Goal: Transaction & Acquisition: Purchase product/service

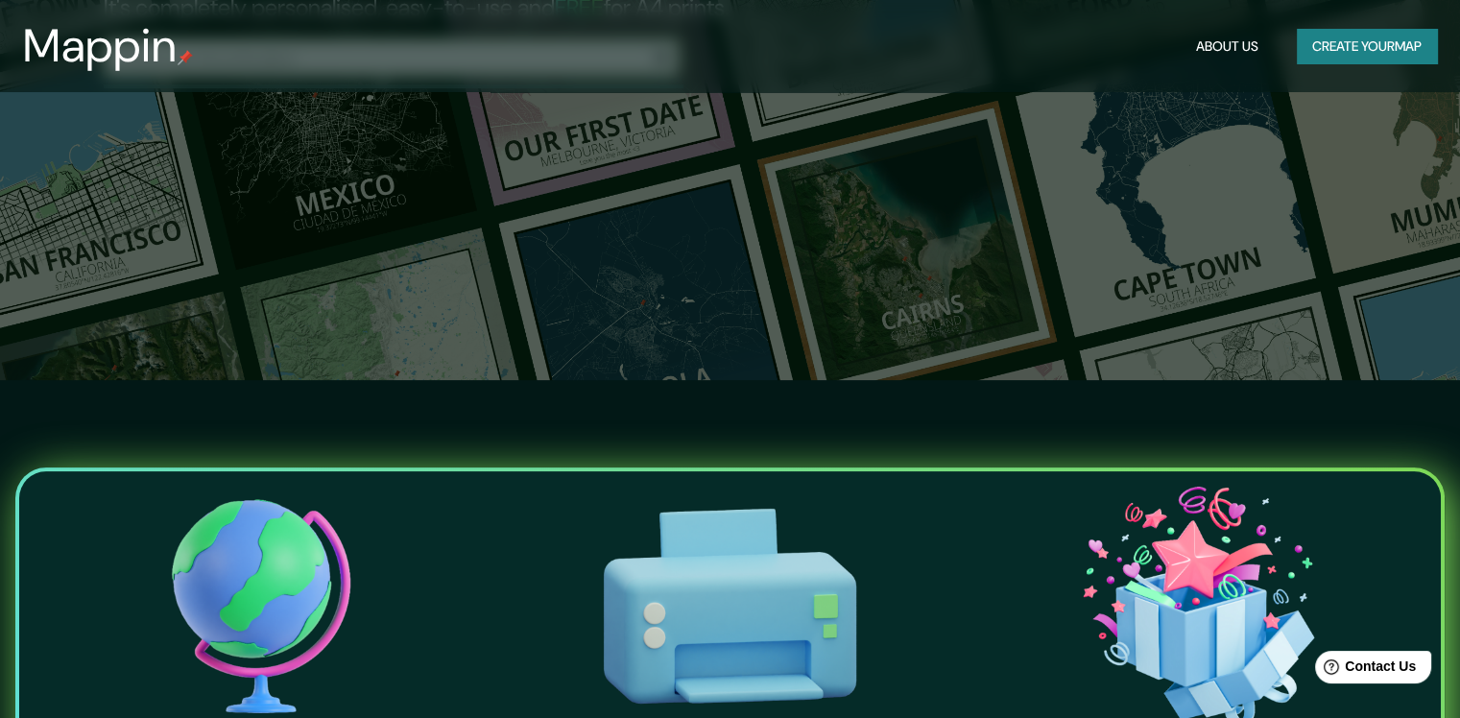
scroll to position [384, 0]
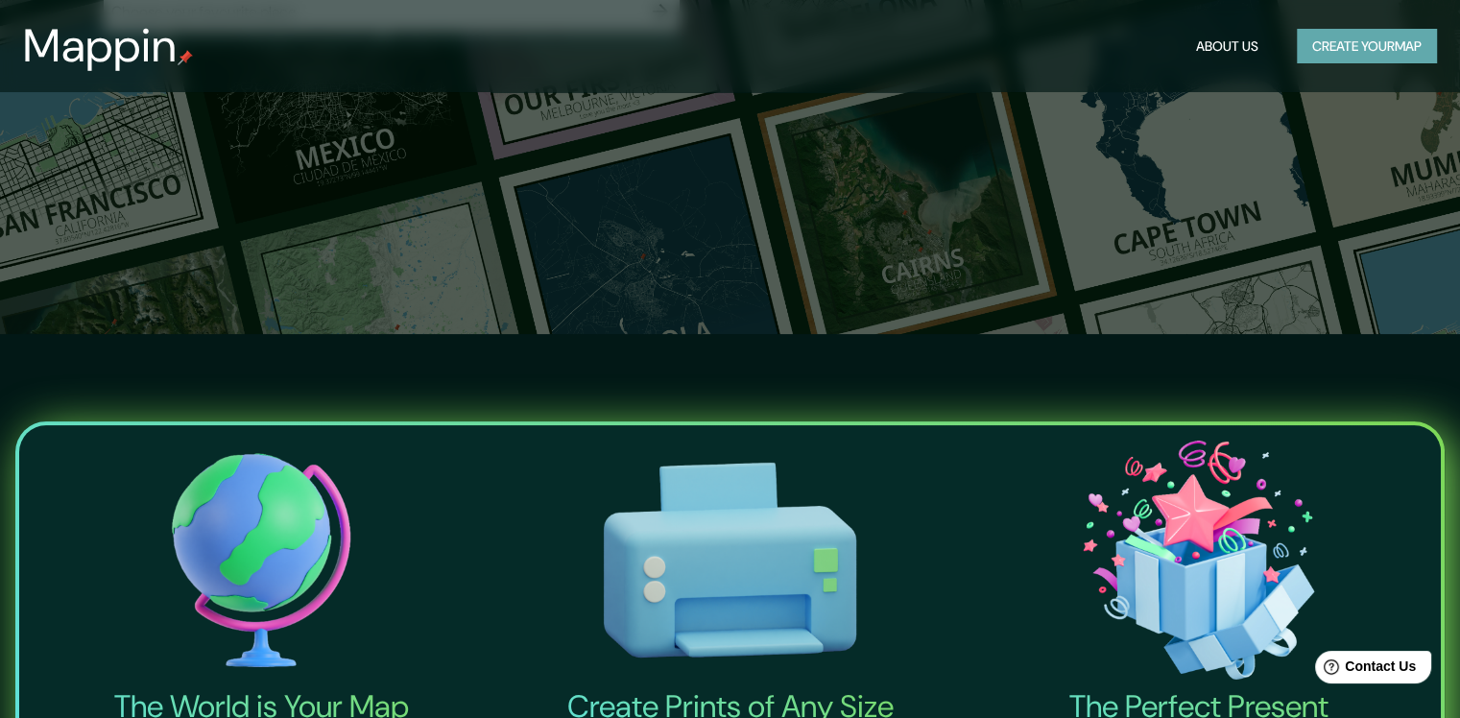
click at [1336, 54] on button "Create your map" at bounding box center [1367, 47] width 140 height 36
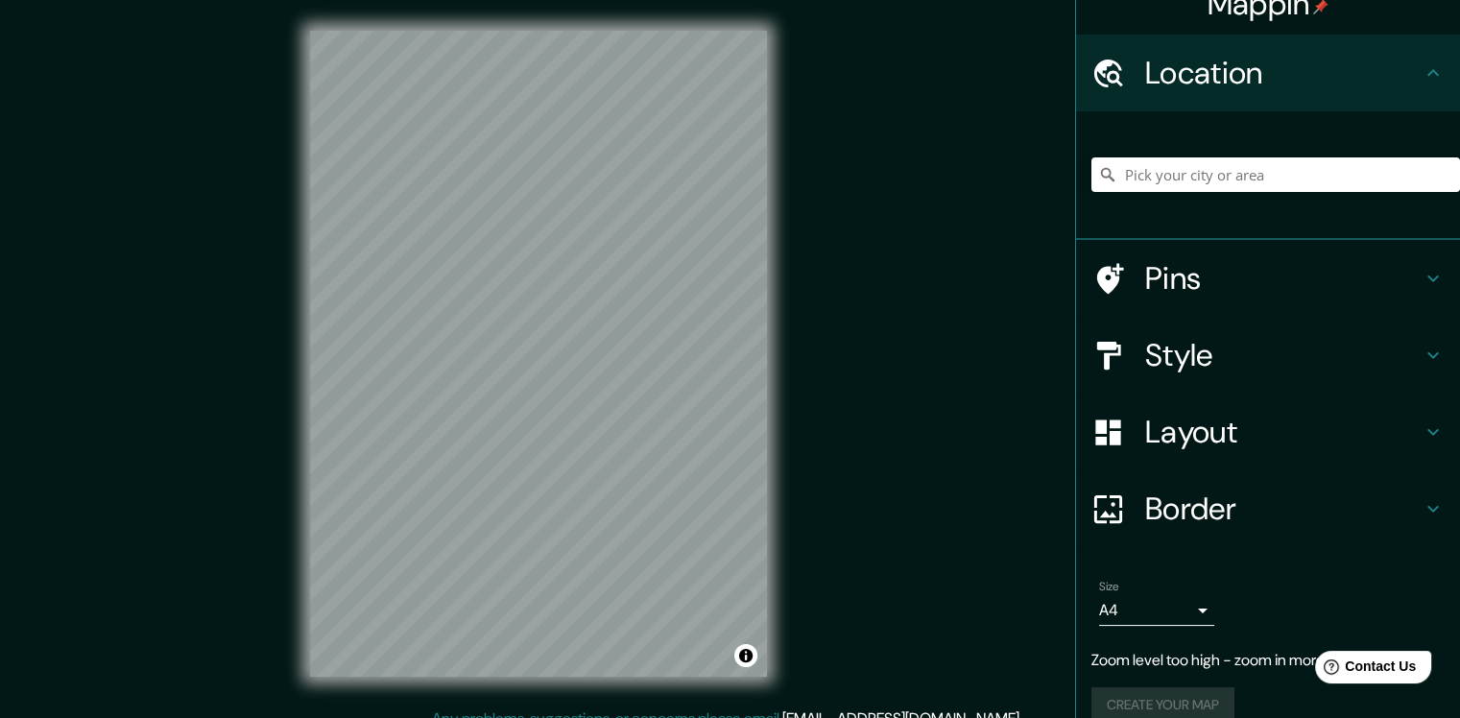
scroll to position [54, 0]
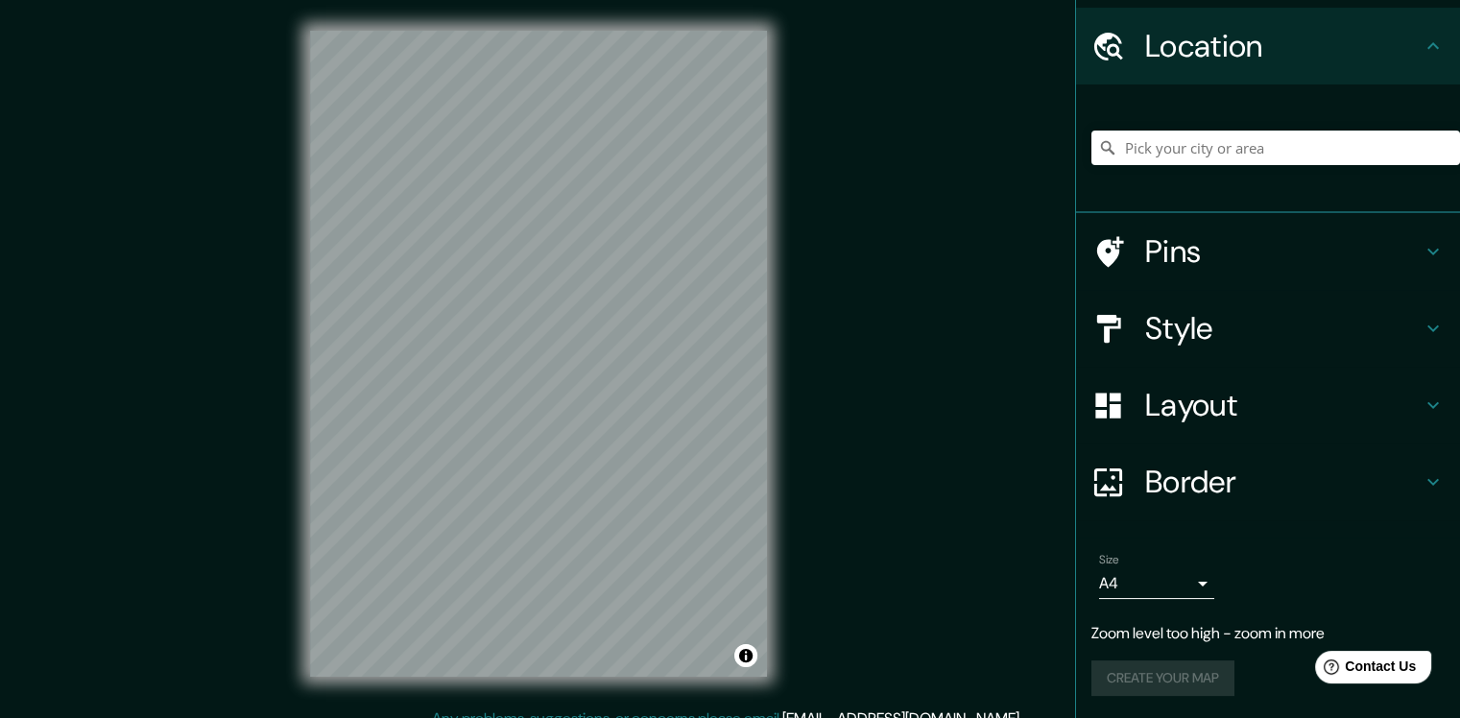
click at [1188, 588] on body "Mappin Location Pins Style Layout Border Choose a border. Hint : you can make l…" at bounding box center [730, 359] width 1460 height 718
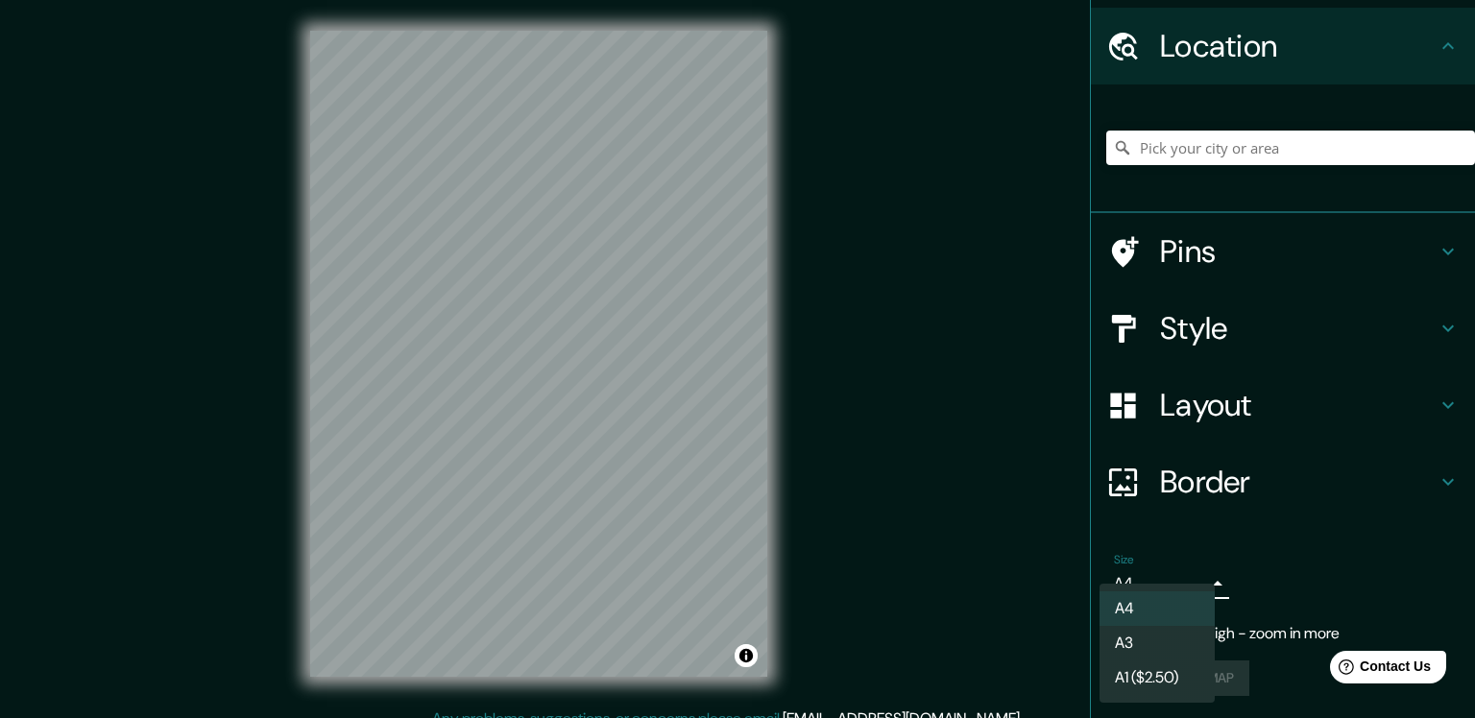
click at [1198, 648] on li "A3" at bounding box center [1156, 643] width 115 height 35
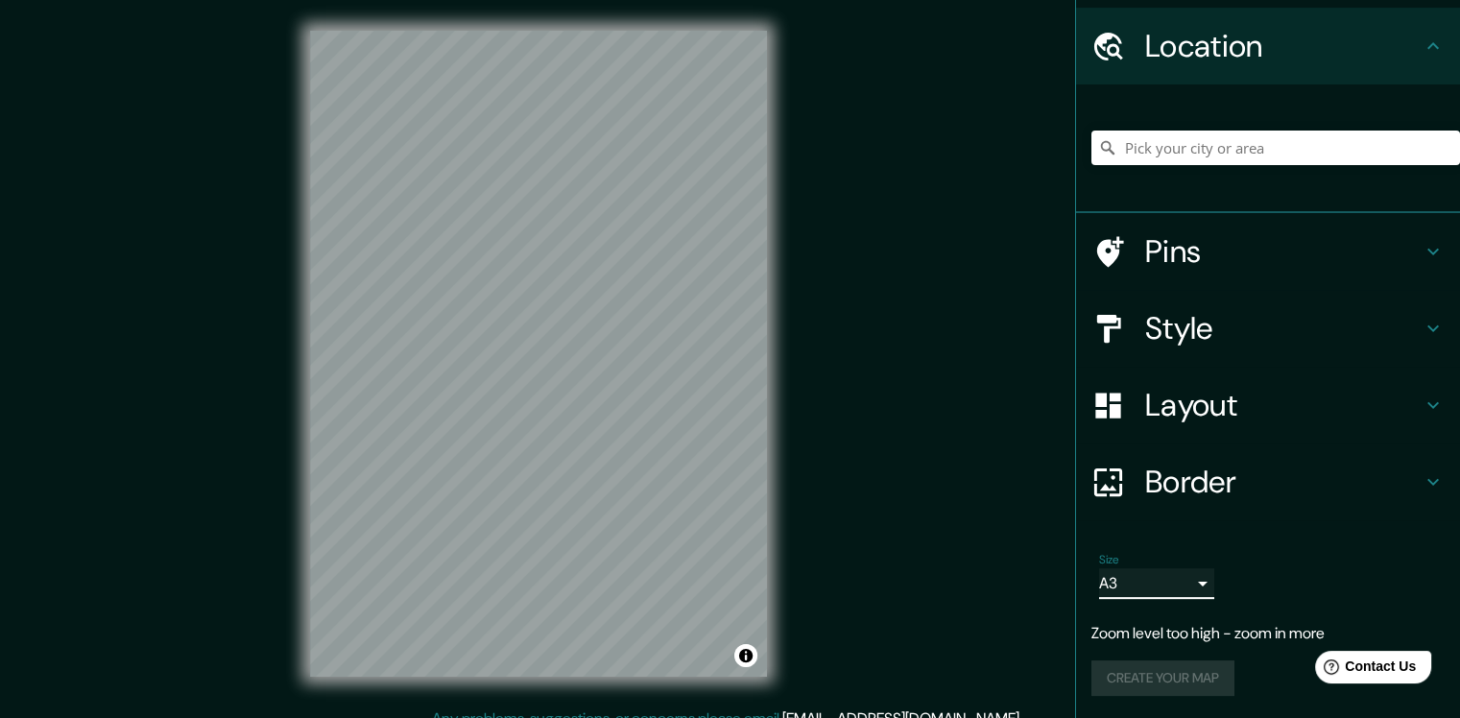
scroll to position [20, 0]
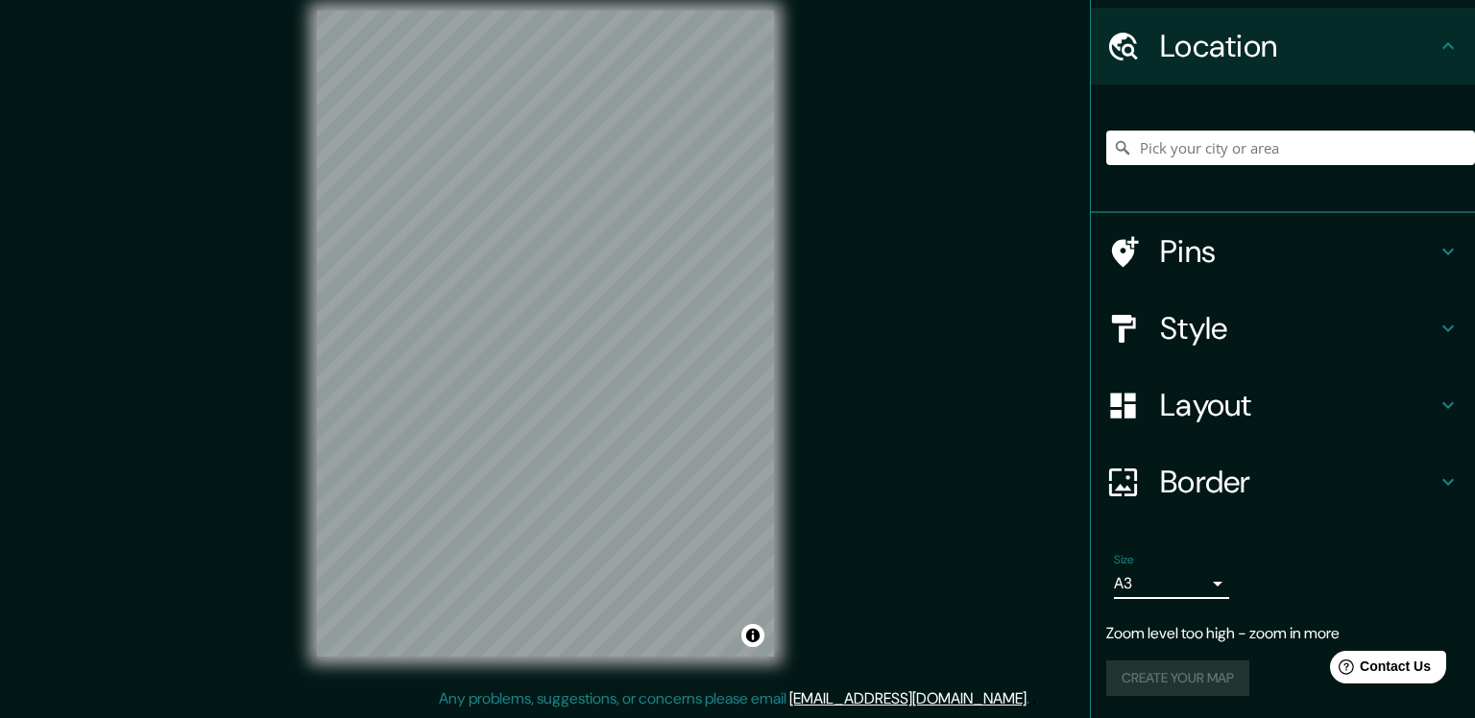
click at [1164, 591] on body "Mappin Location Pins Style Layout Border Choose a border. Hint : you can make l…" at bounding box center [737, 339] width 1475 height 718
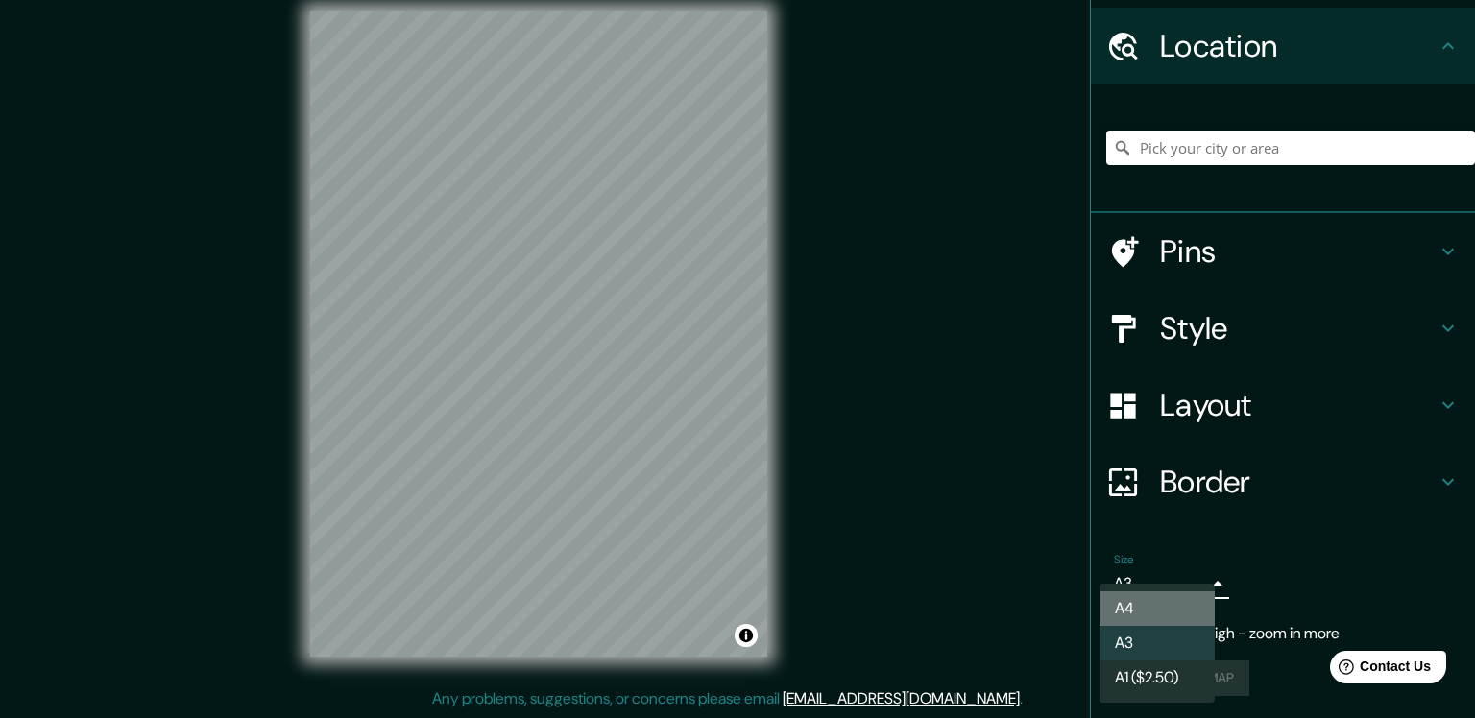
click at [1151, 613] on li "A4" at bounding box center [1156, 608] width 115 height 35
type input "single"
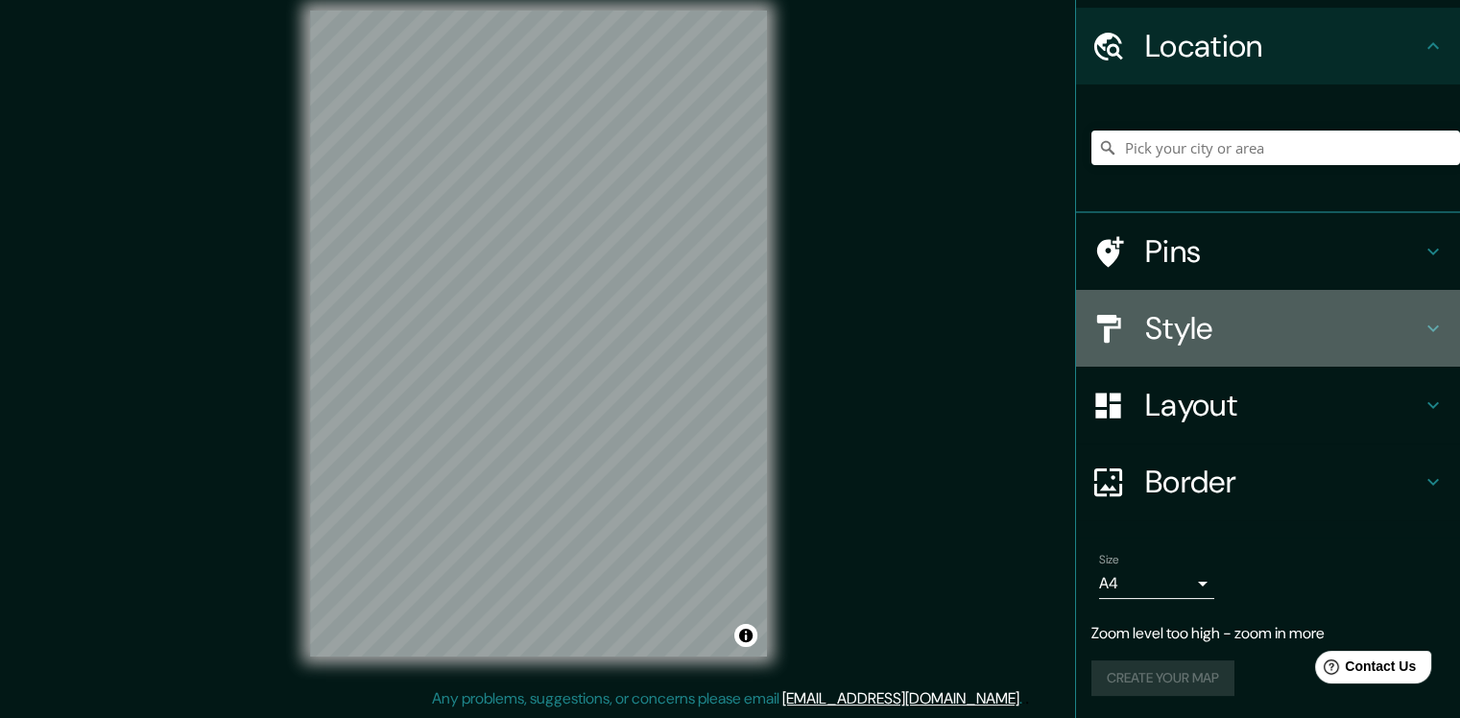
click at [1422, 323] on icon at bounding box center [1433, 328] width 23 height 23
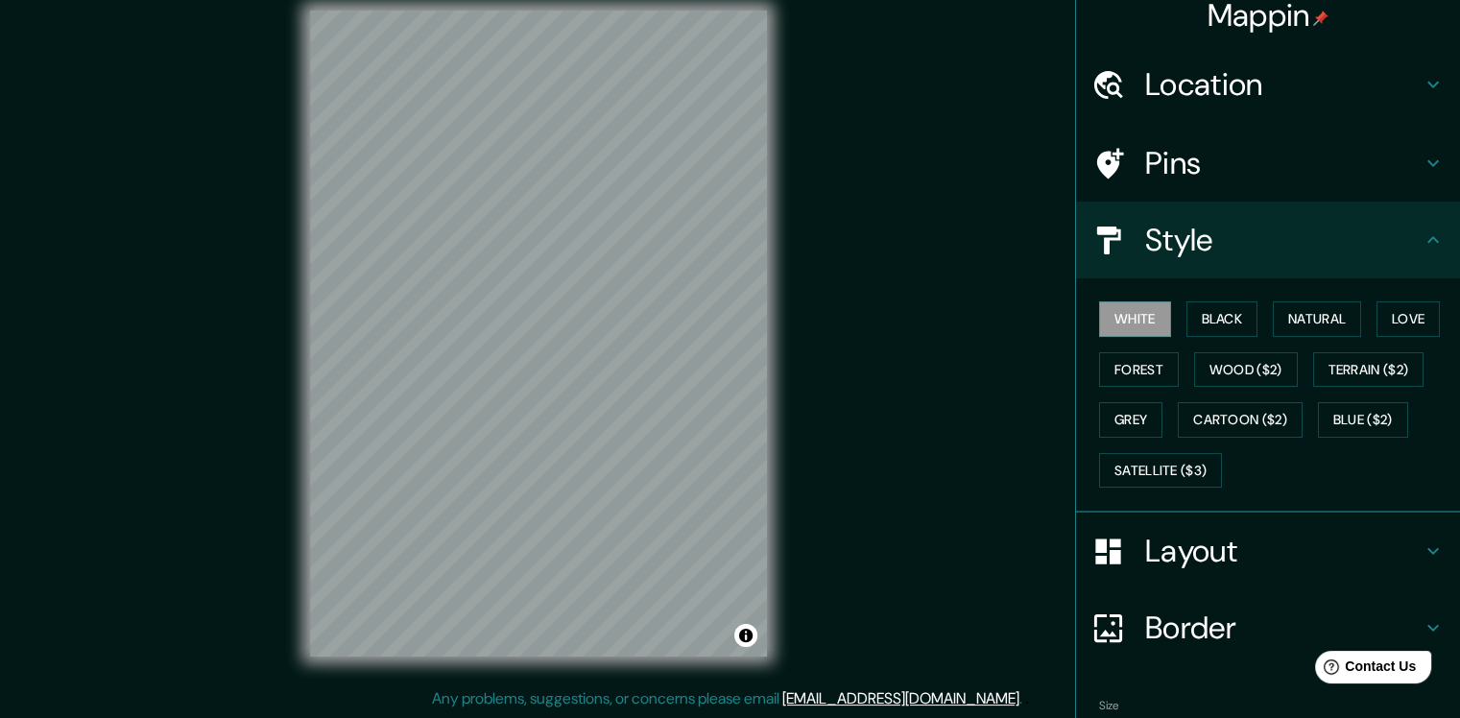
scroll to position [0, 0]
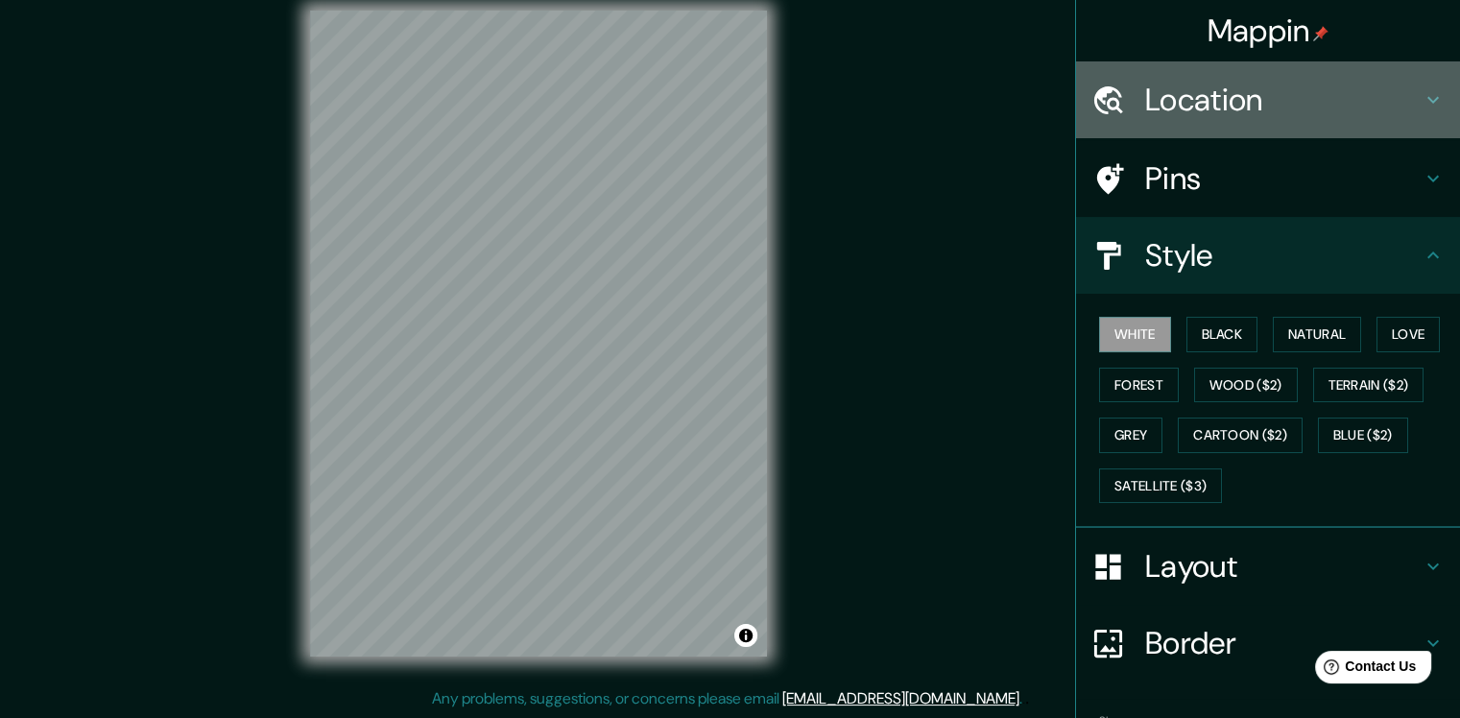
click at [1422, 96] on icon at bounding box center [1433, 99] width 23 height 23
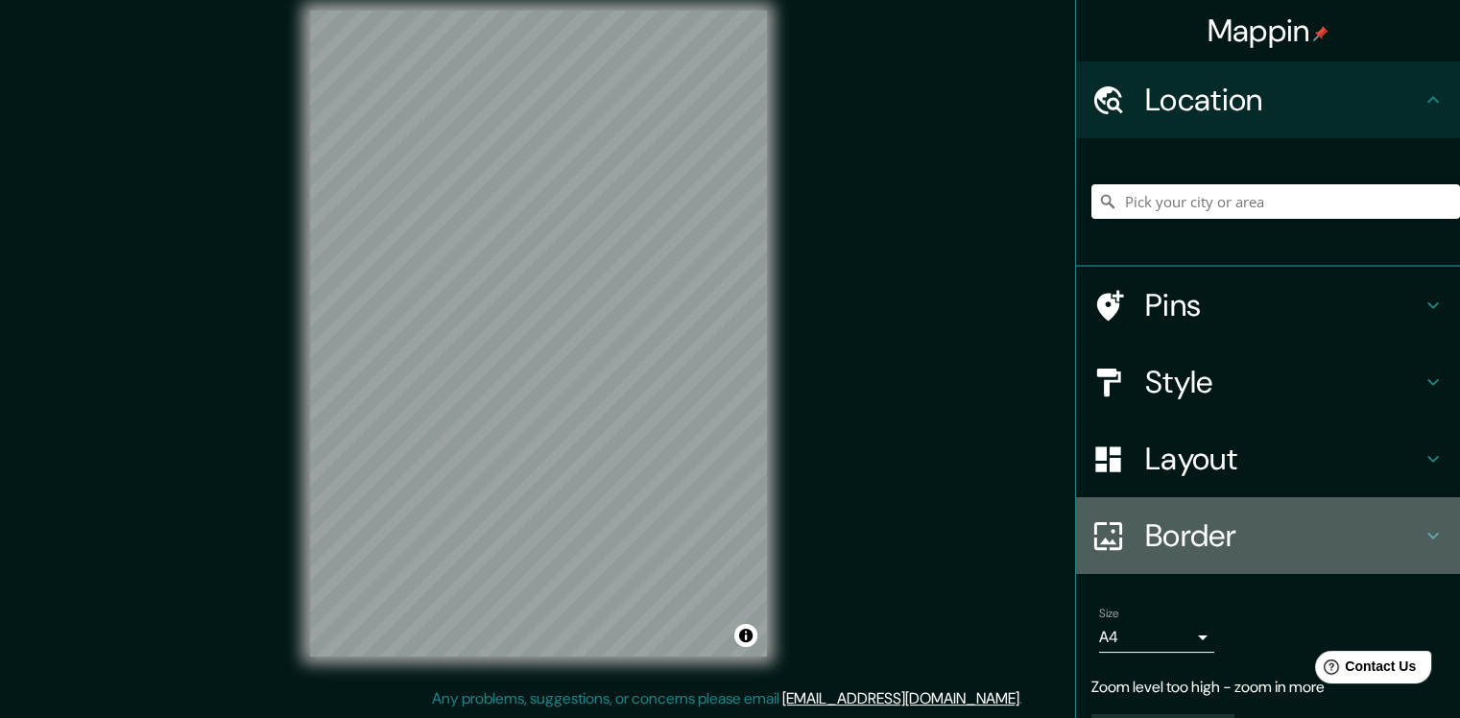
click at [1338, 532] on h4 "Border" at bounding box center [1283, 536] width 276 height 38
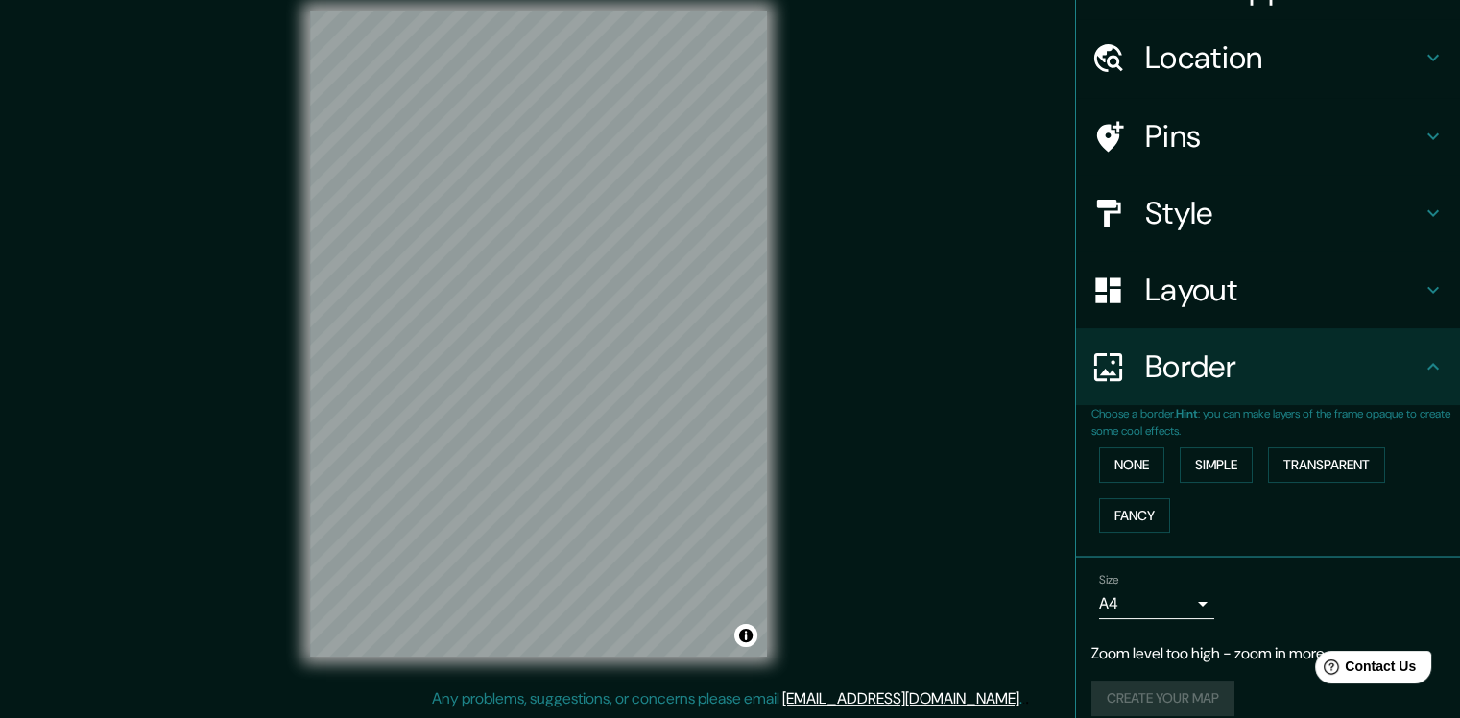
scroll to position [61, 0]
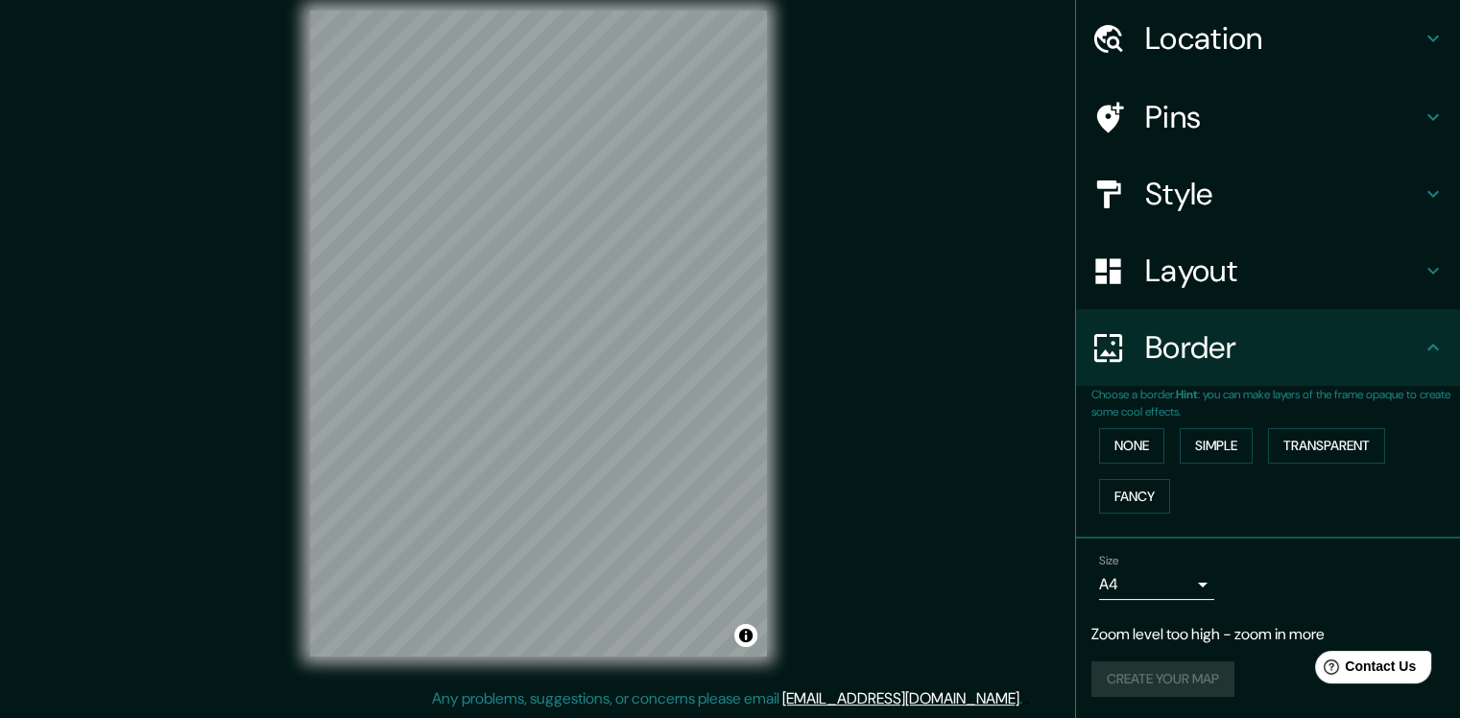
click at [1193, 590] on body "Mappin Location Pins Style Layout Border Choose a border. Hint : you can make l…" at bounding box center [730, 339] width 1460 height 718
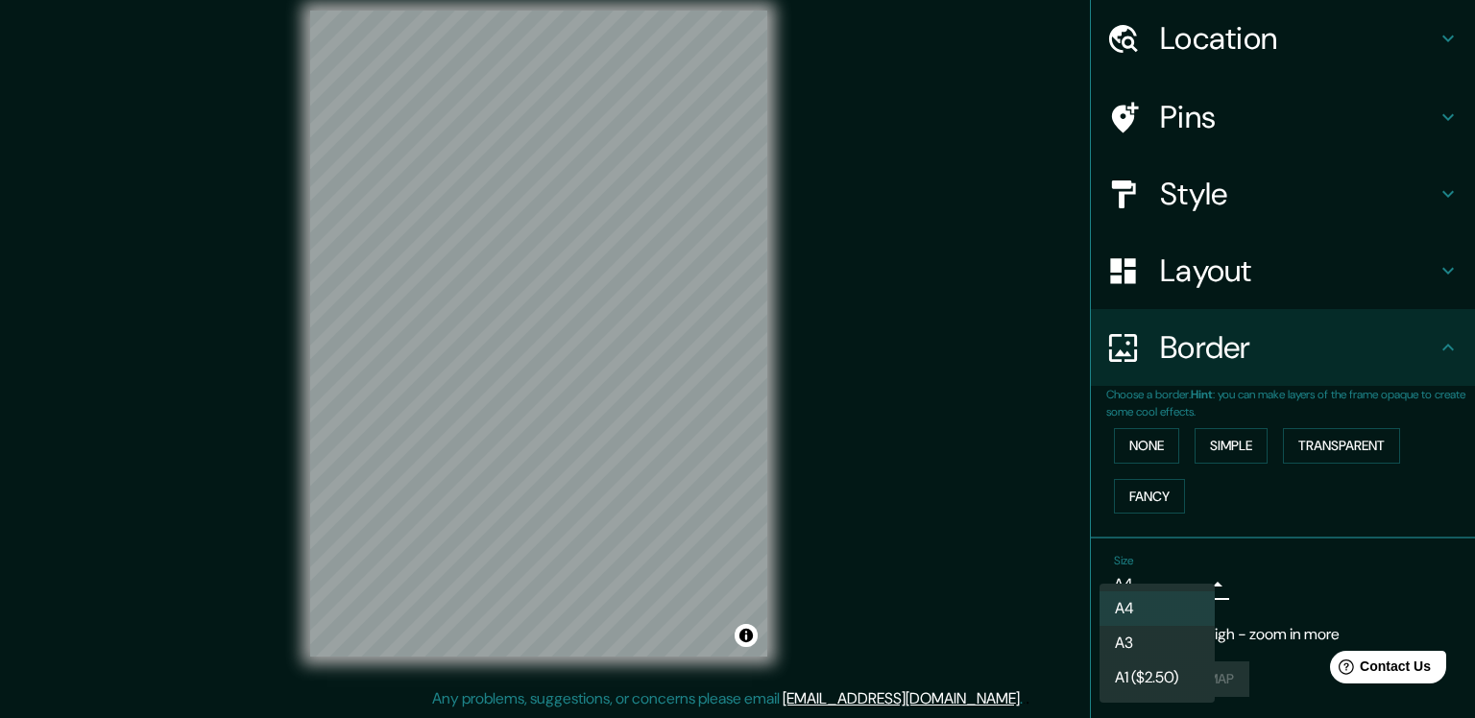
click at [1260, 582] on div at bounding box center [737, 359] width 1475 height 718
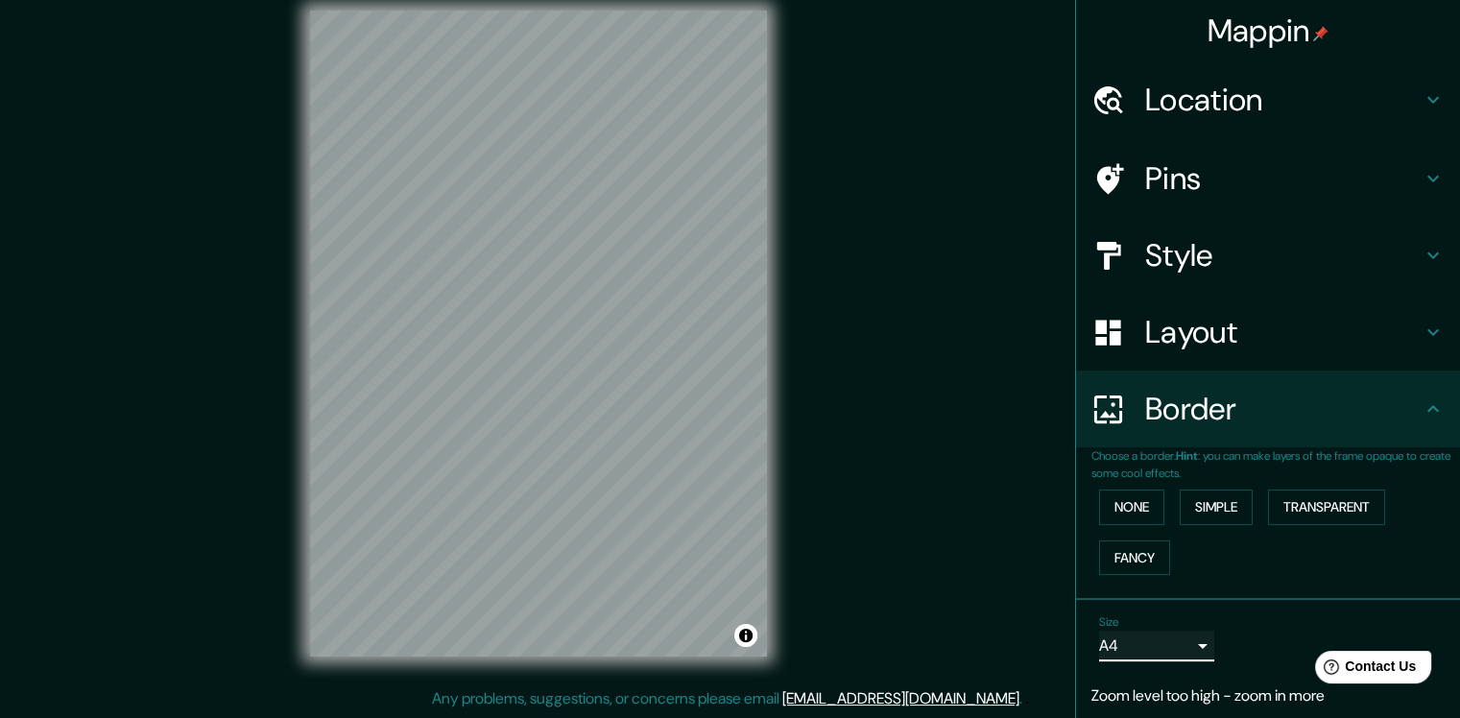
scroll to position [0, 0]
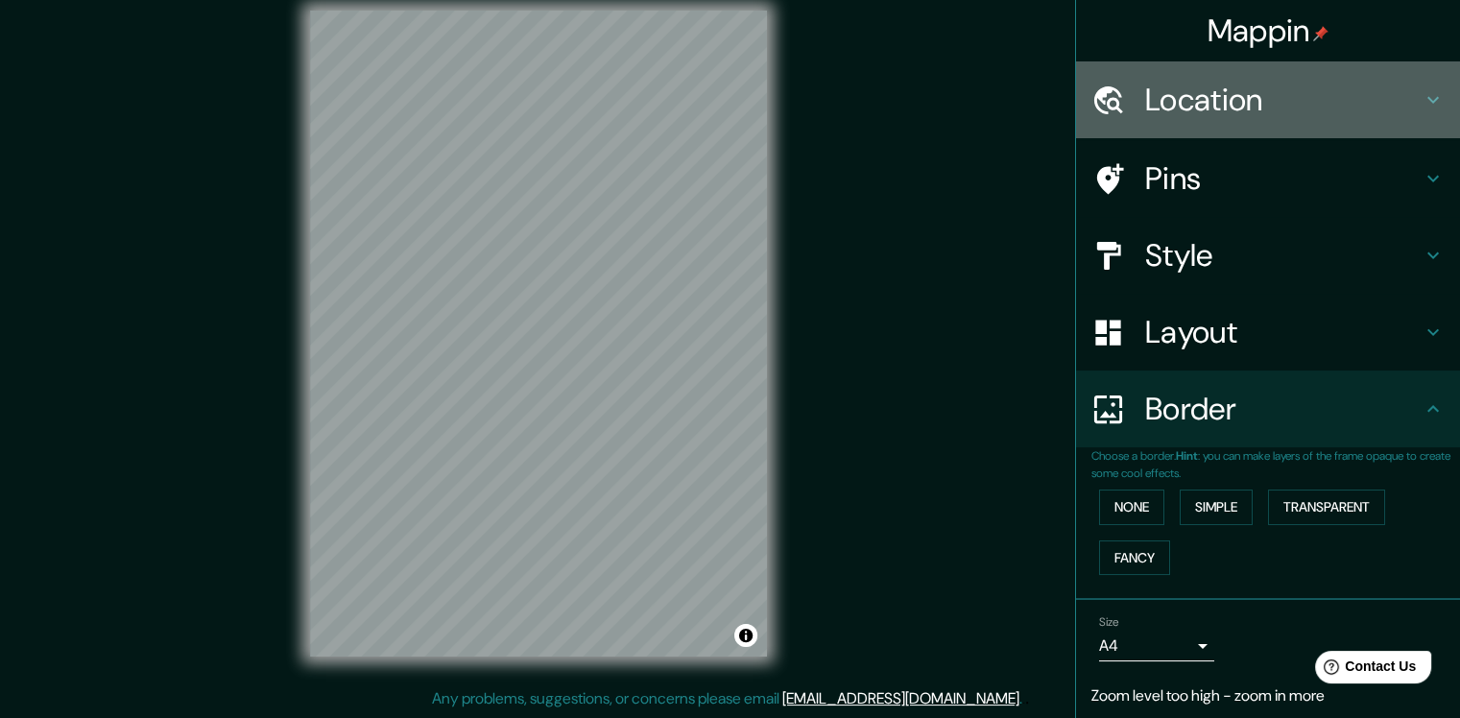
click at [1179, 101] on h4 "Location" at bounding box center [1283, 100] width 276 height 38
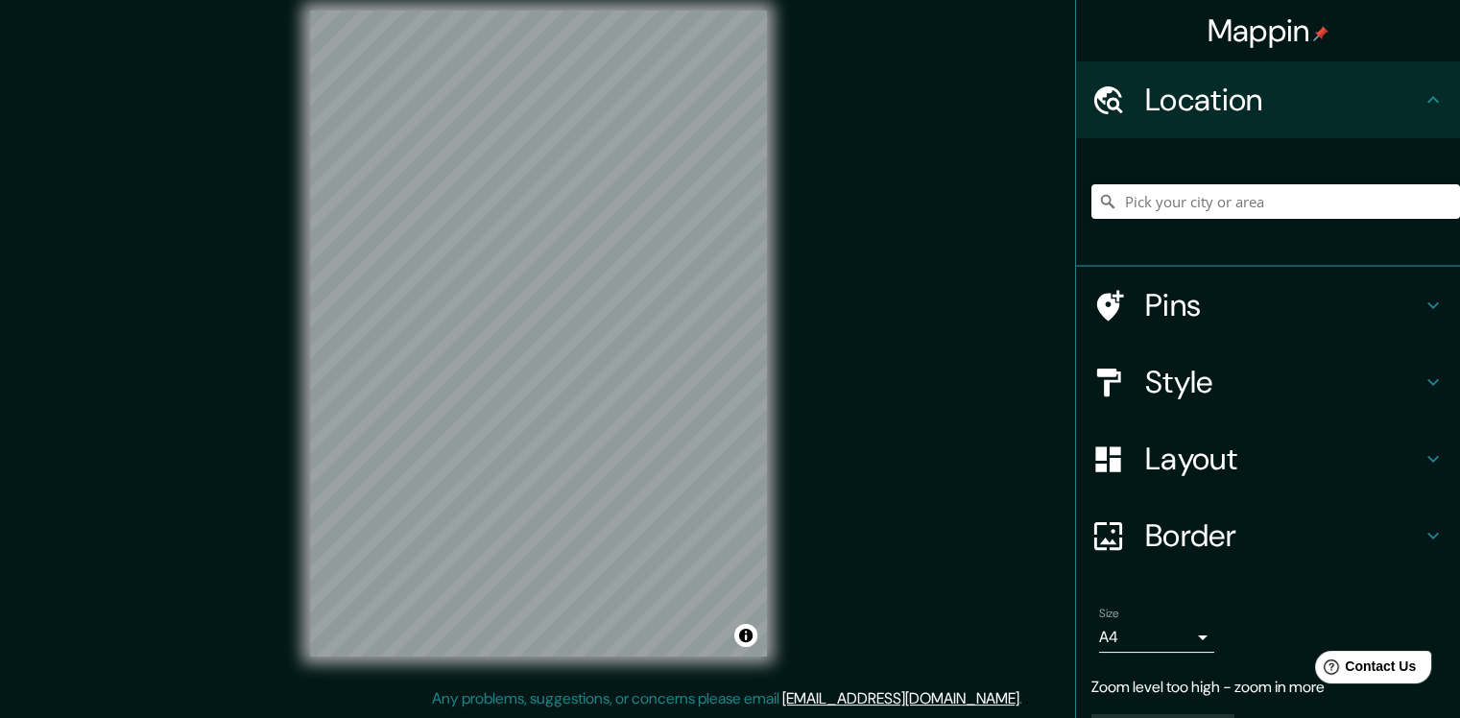
click at [954, 483] on div "Mappin Location Pins Style Layout Border Choose a border. Hint : you can make l…" at bounding box center [730, 349] width 1460 height 738
click at [1202, 304] on h4 "Pins" at bounding box center [1283, 305] width 276 height 38
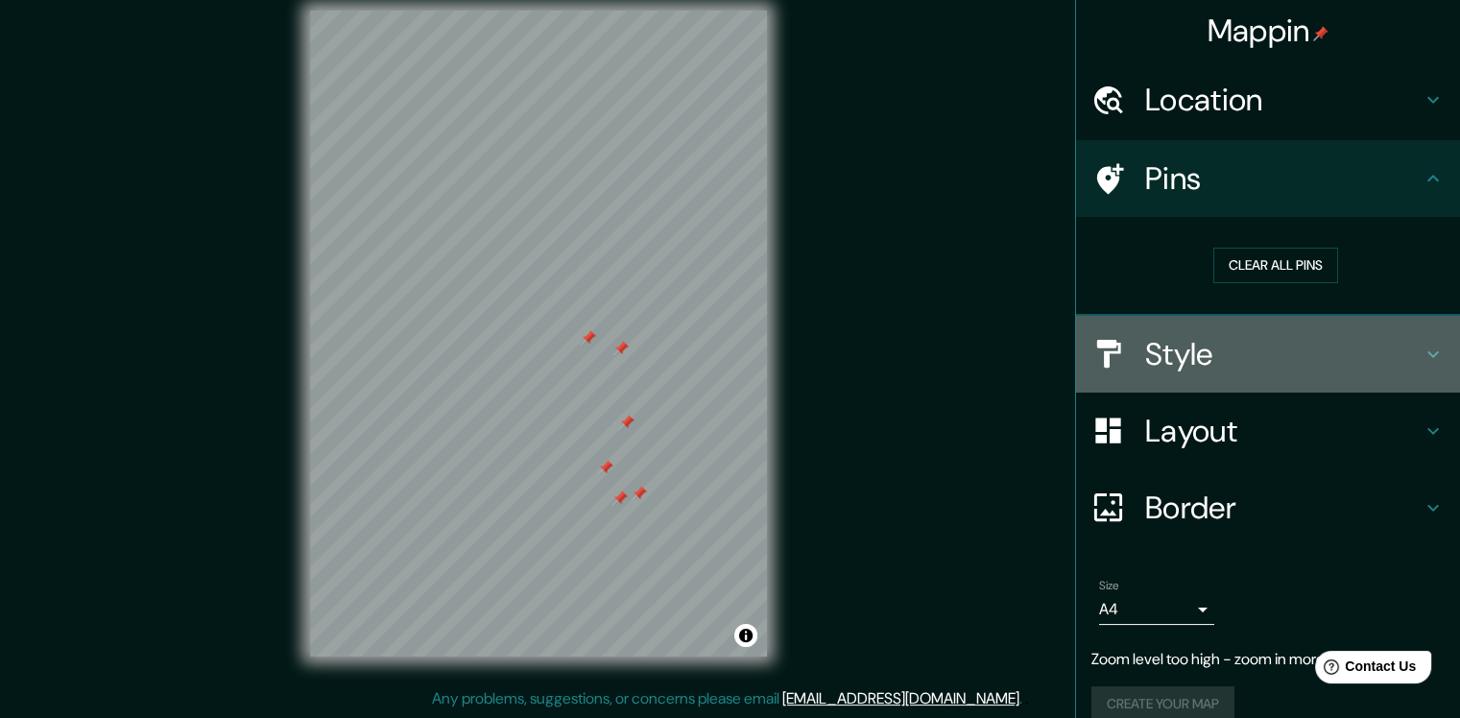
click at [1208, 335] on h4 "Style" at bounding box center [1283, 354] width 276 height 38
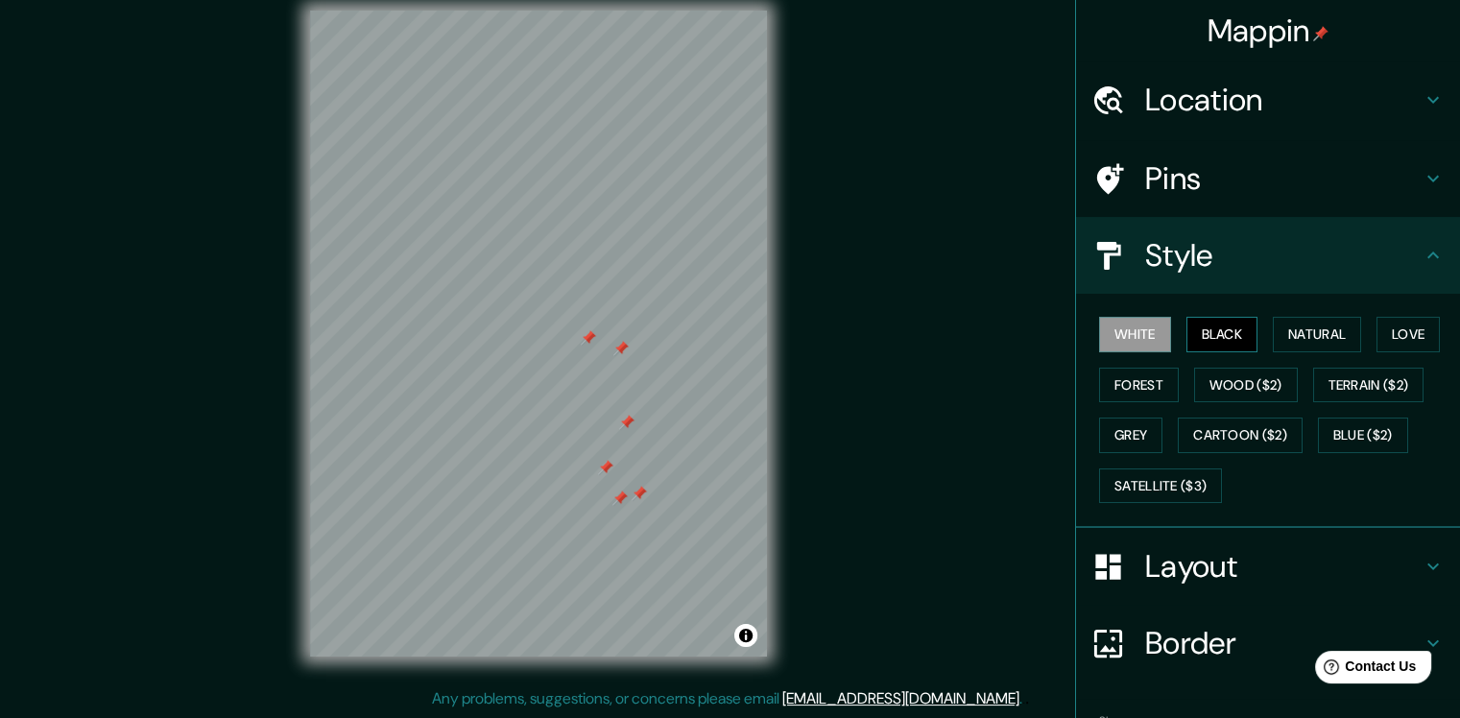
click at [1206, 323] on button "Black" at bounding box center [1223, 335] width 72 height 36
click at [1142, 327] on button "White" at bounding box center [1135, 335] width 72 height 36
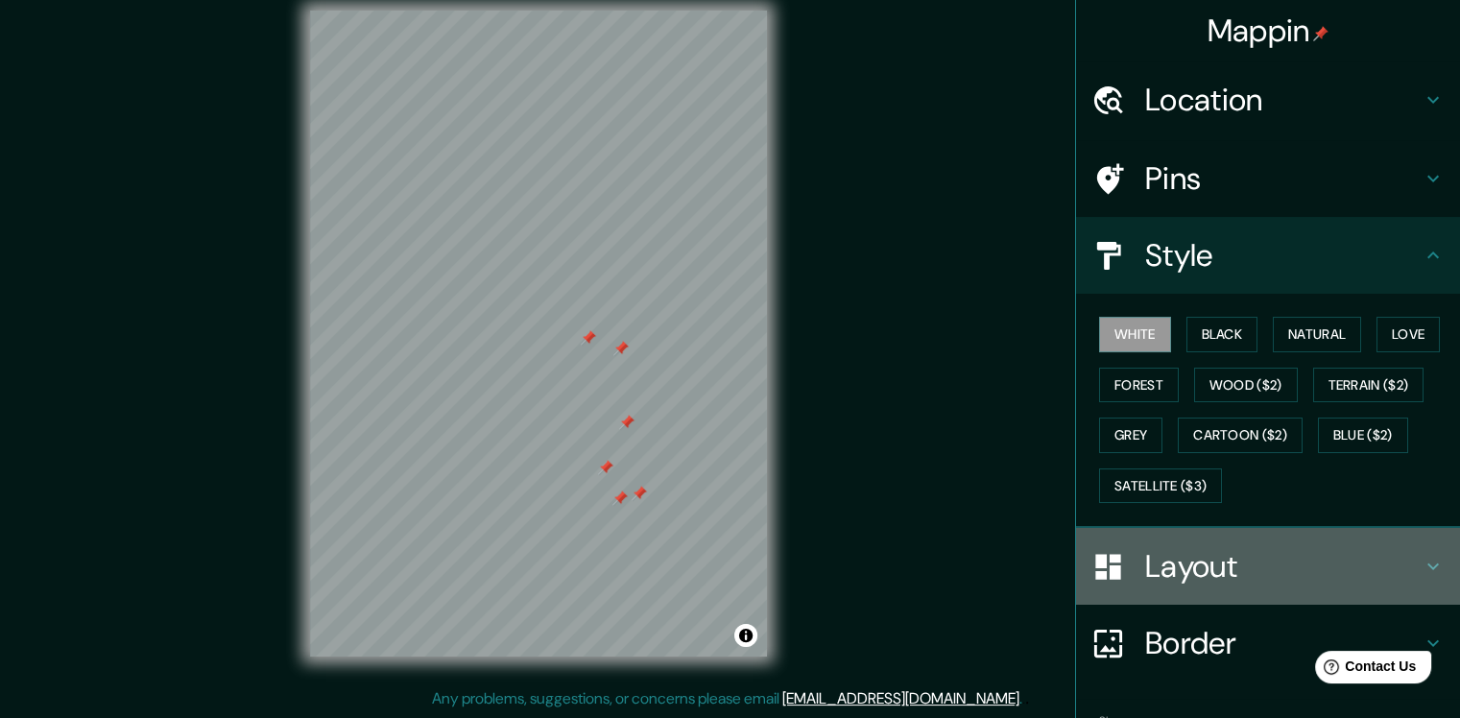
click at [1191, 553] on h4 "Layout" at bounding box center [1283, 566] width 276 height 38
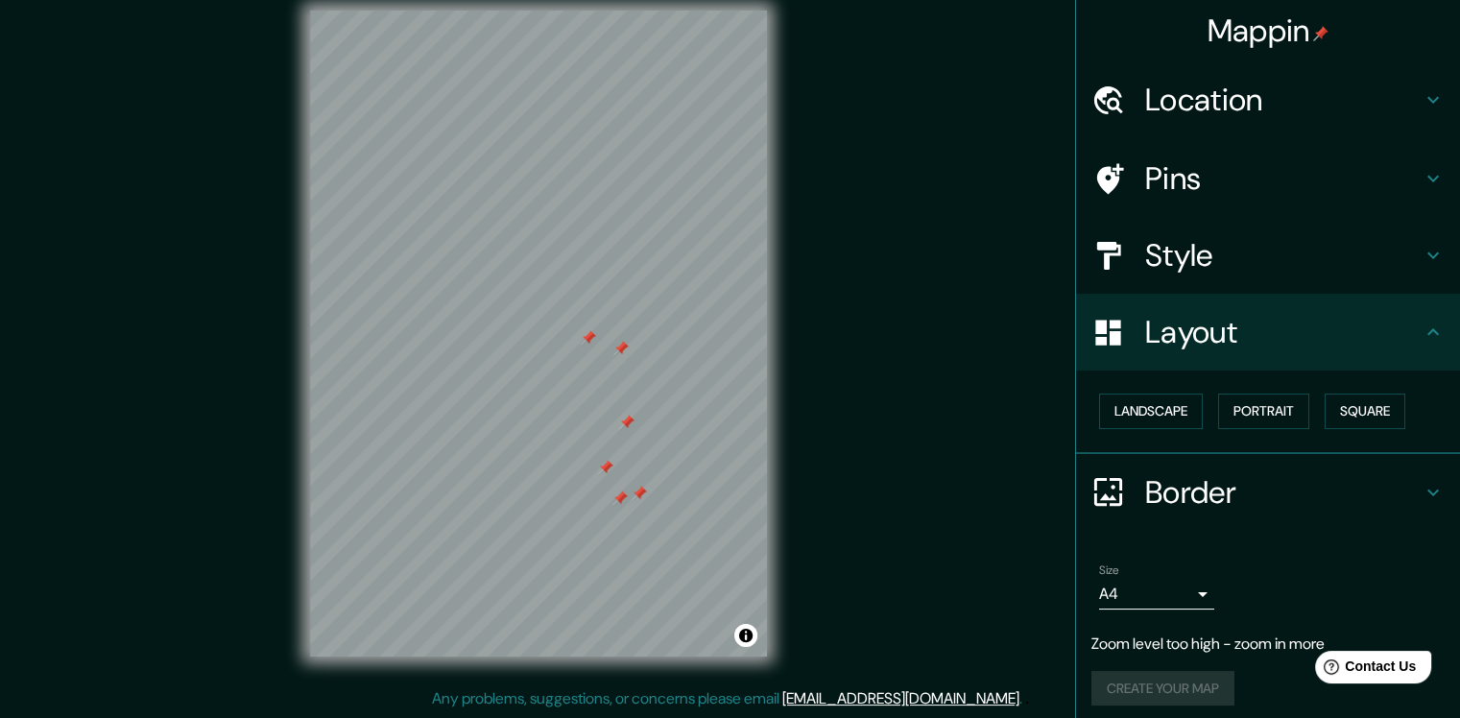
scroll to position [9, 0]
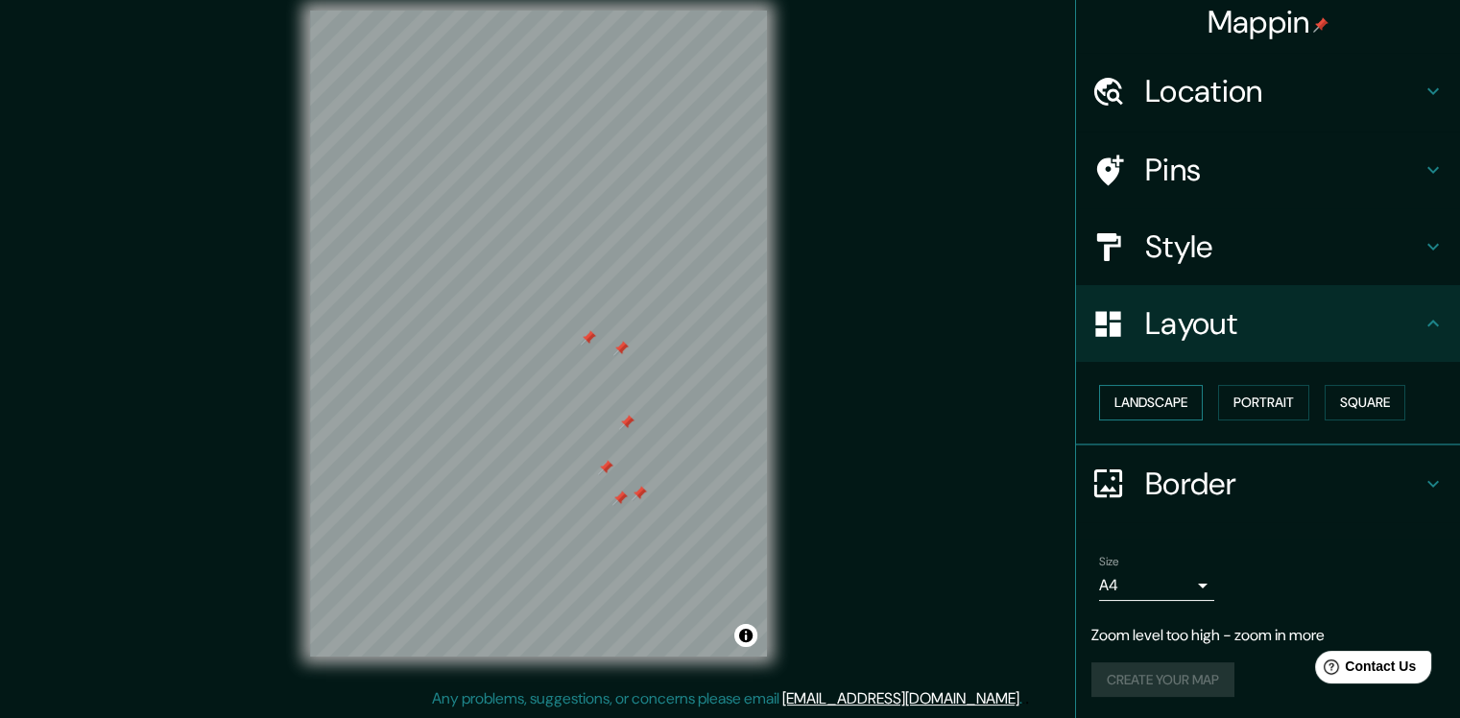
click at [1167, 392] on button "Landscape" at bounding box center [1151, 403] width 104 height 36
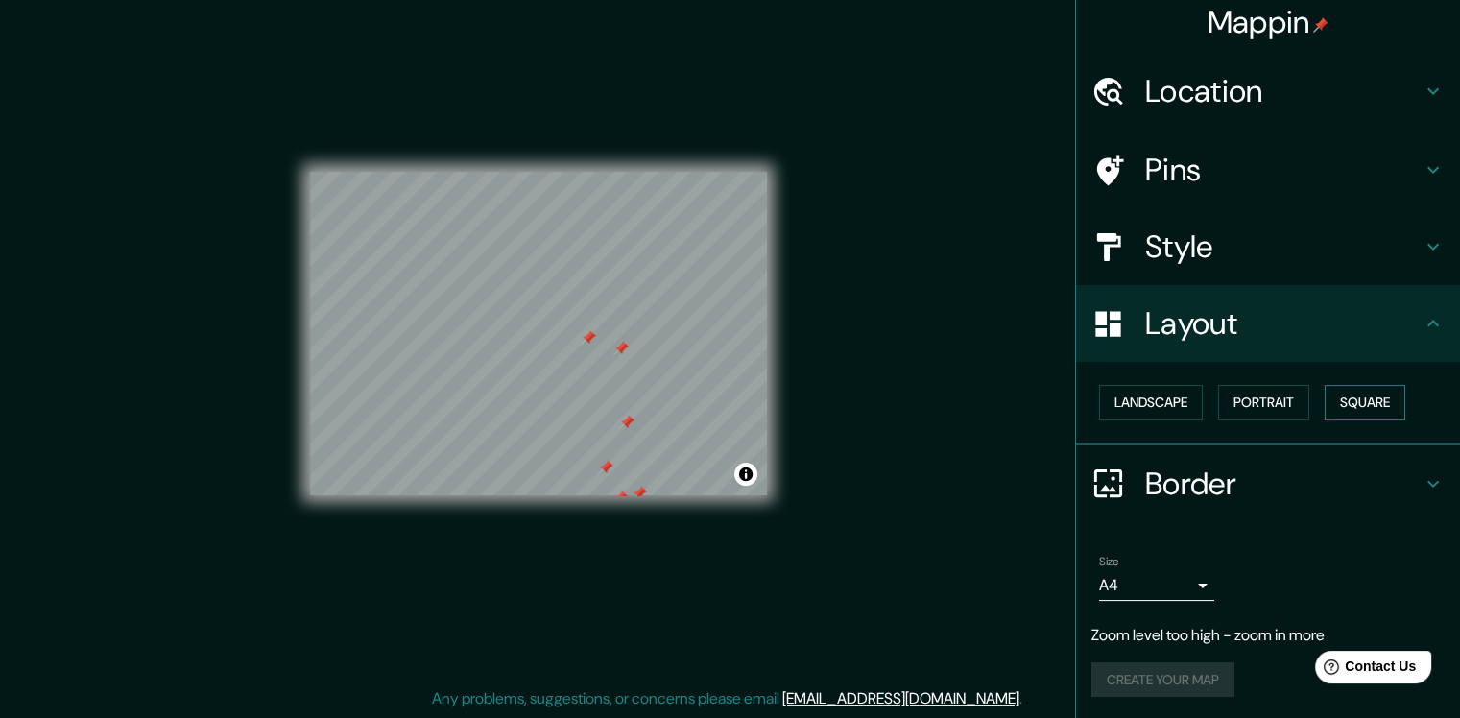
click at [1354, 410] on button "Square" at bounding box center [1365, 403] width 81 height 36
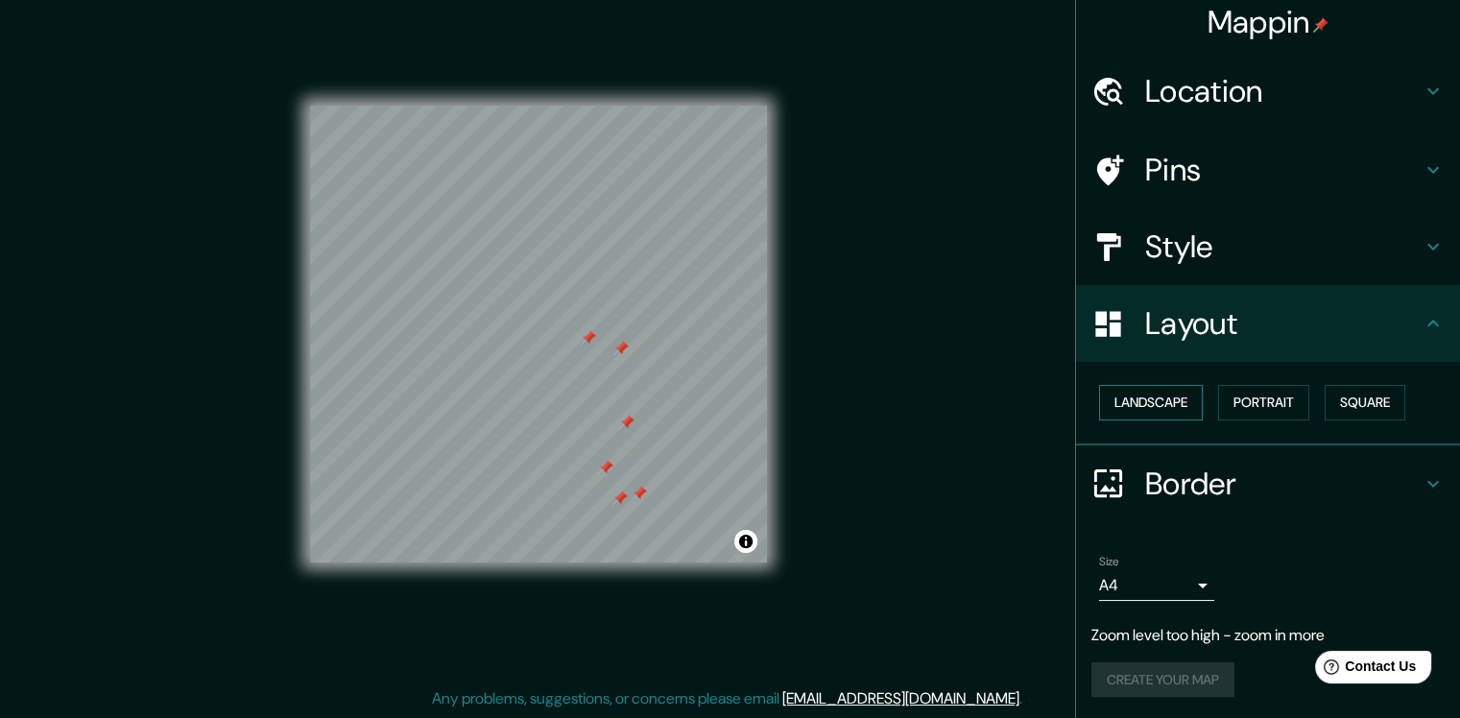
click at [1176, 407] on button "Landscape" at bounding box center [1151, 403] width 104 height 36
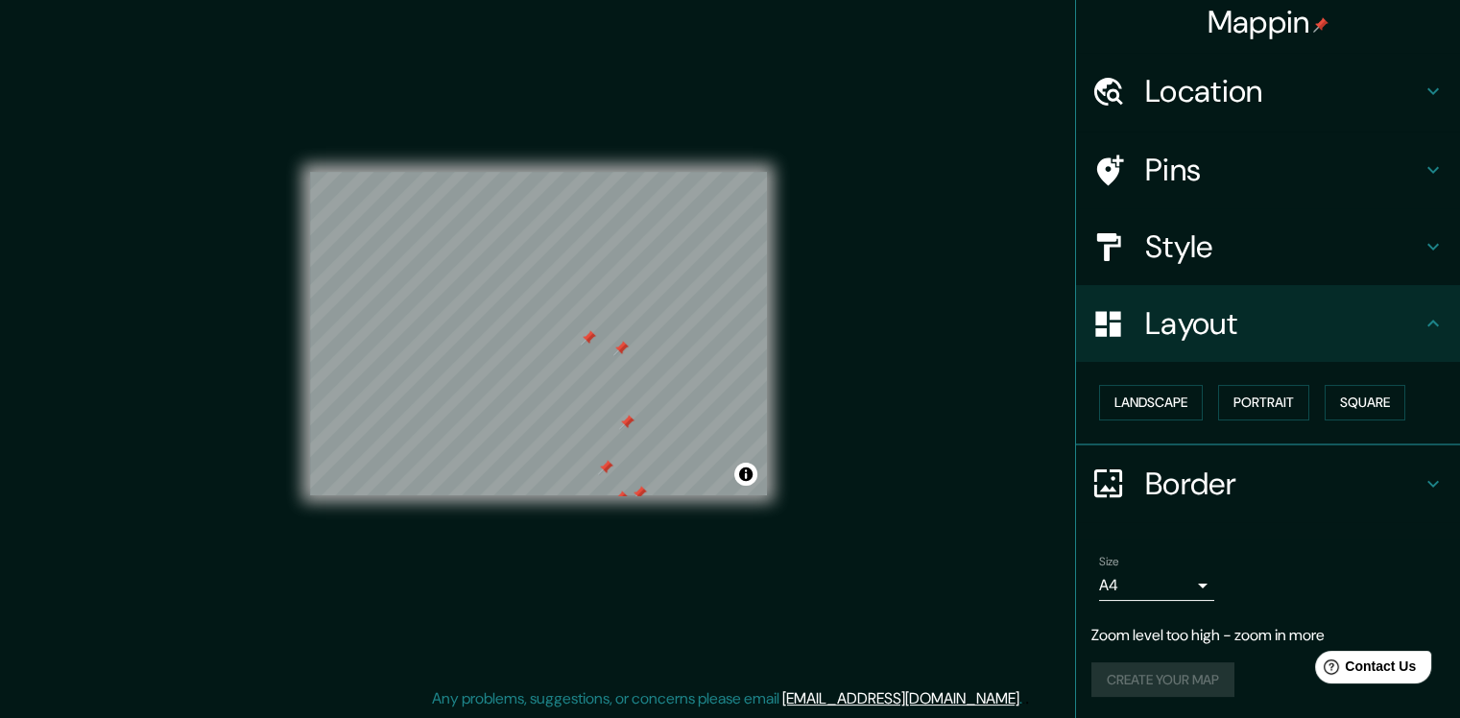
click at [1214, 477] on h4 "Border" at bounding box center [1283, 484] width 276 height 38
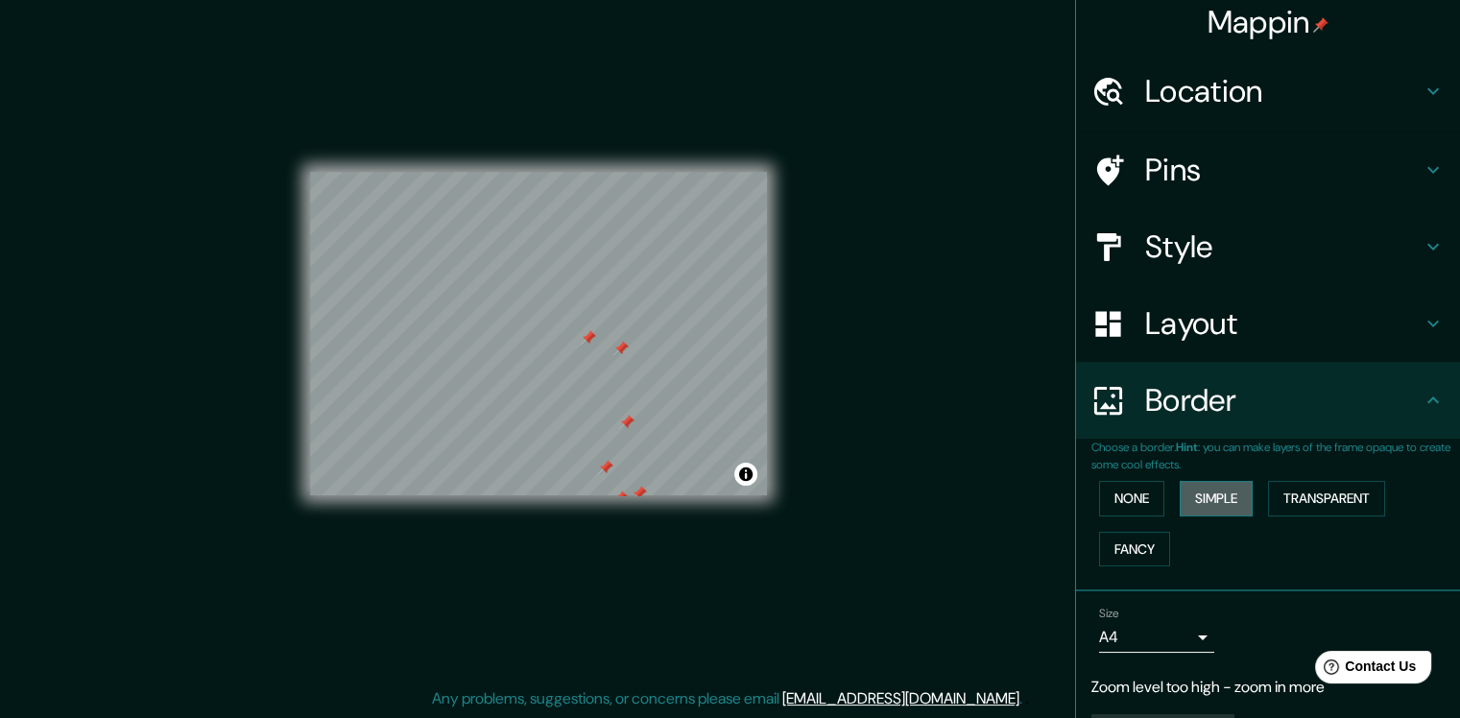
click at [1216, 493] on button "Simple" at bounding box center [1216, 499] width 73 height 36
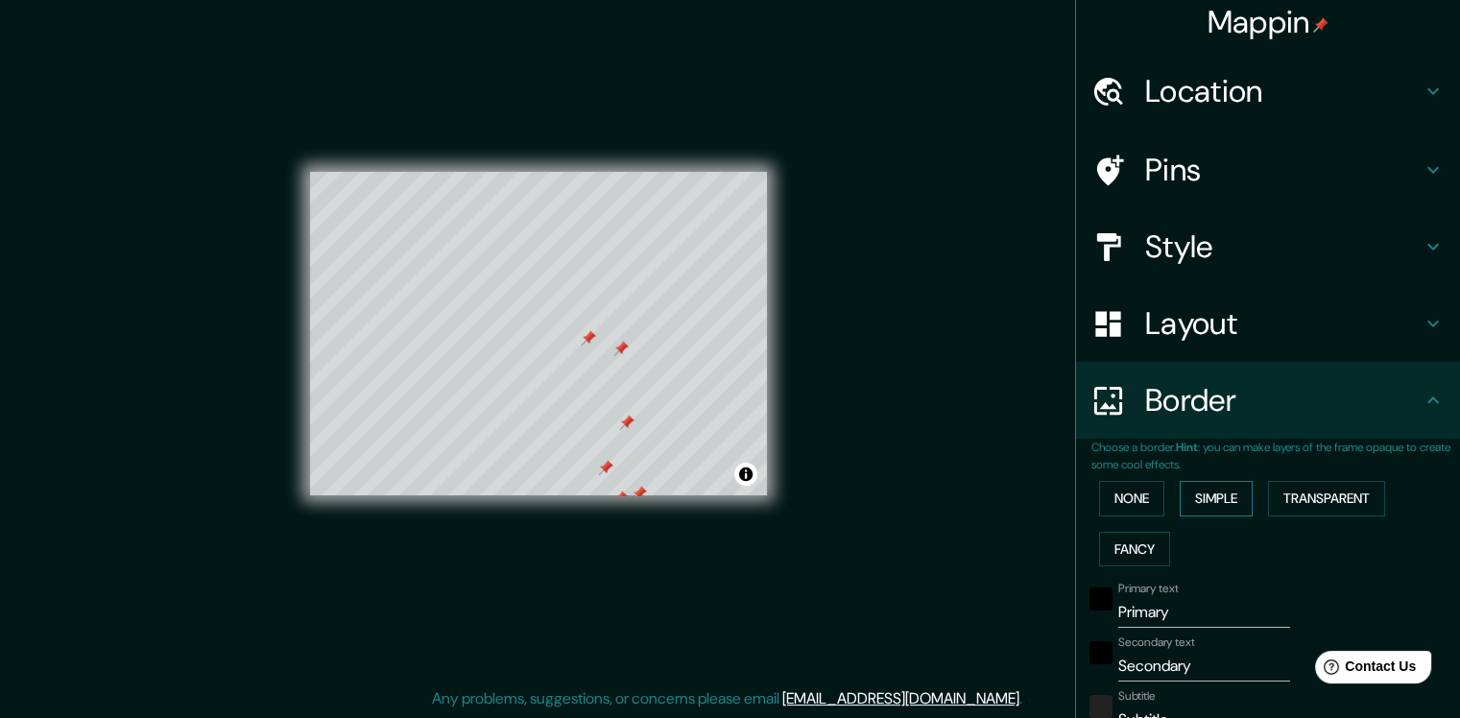
click at [1216, 493] on button "Simple" at bounding box center [1216, 499] width 73 height 36
type input "190"
type input "38"
click at [1137, 498] on button "None" at bounding box center [1131, 499] width 65 height 36
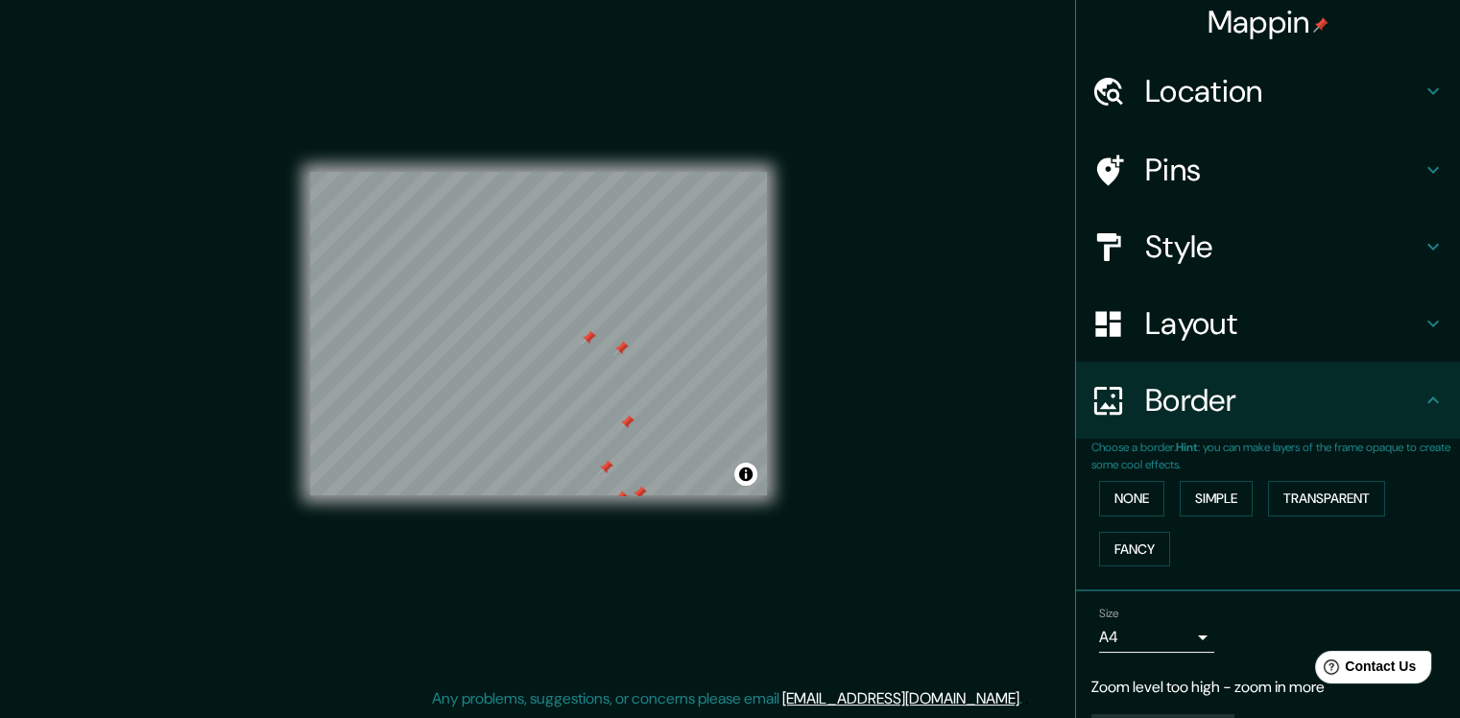
click at [1175, 170] on h4 "Pins" at bounding box center [1283, 170] width 276 height 38
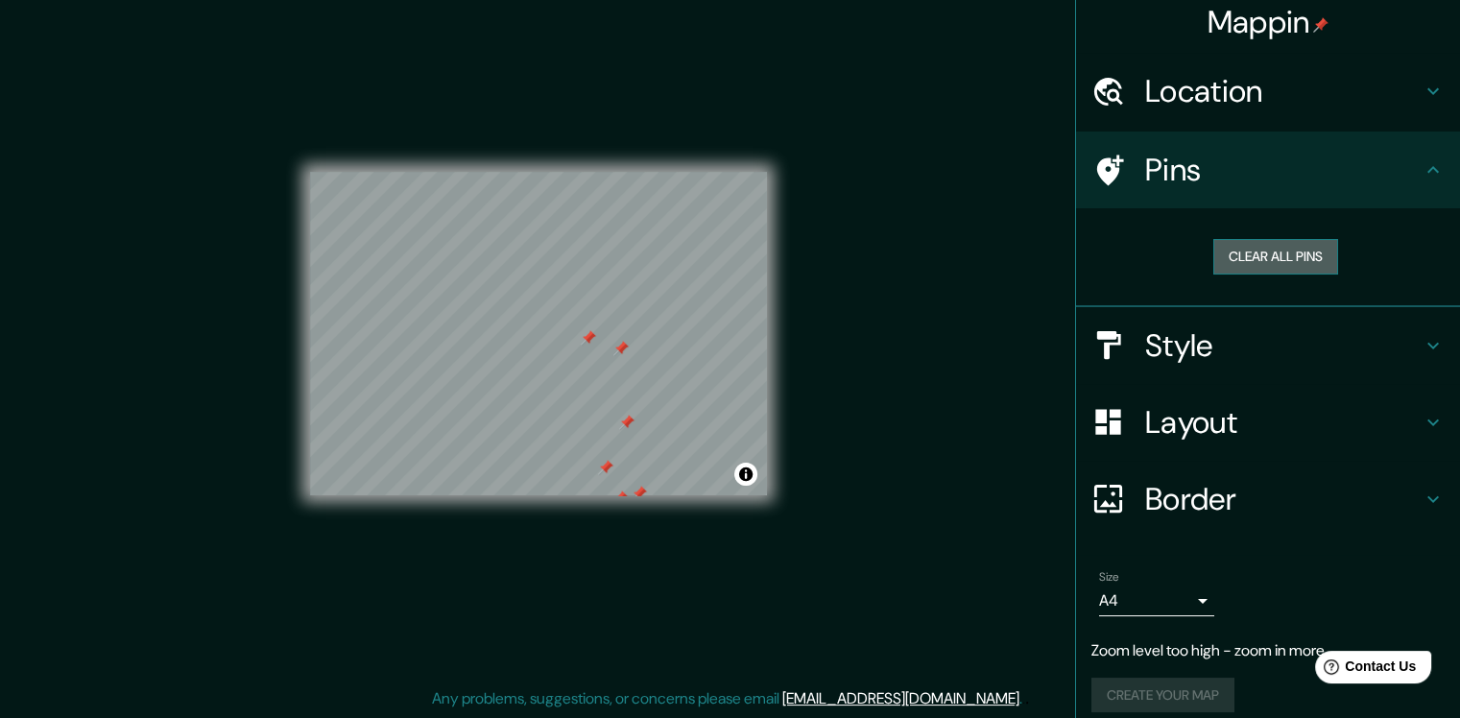
click at [1252, 257] on button "Clear all pins" at bounding box center [1276, 257] width 125 height 36
click at [1207, 87] on h4 "Location" at bounding box center [1283, 91] width 276 height 38
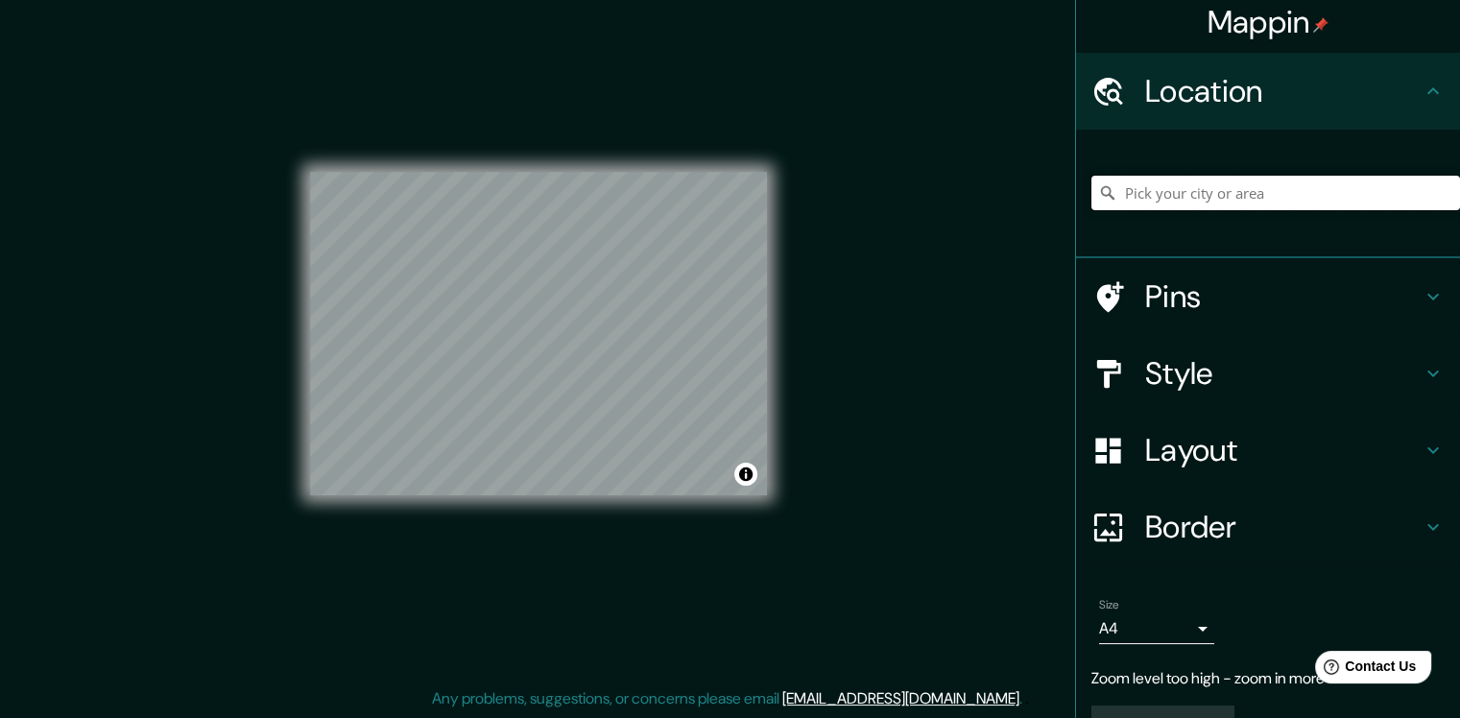
click at [1156, 207] on input "Pick your city or area" at bounding box center [1276, 193] width 369 height 35
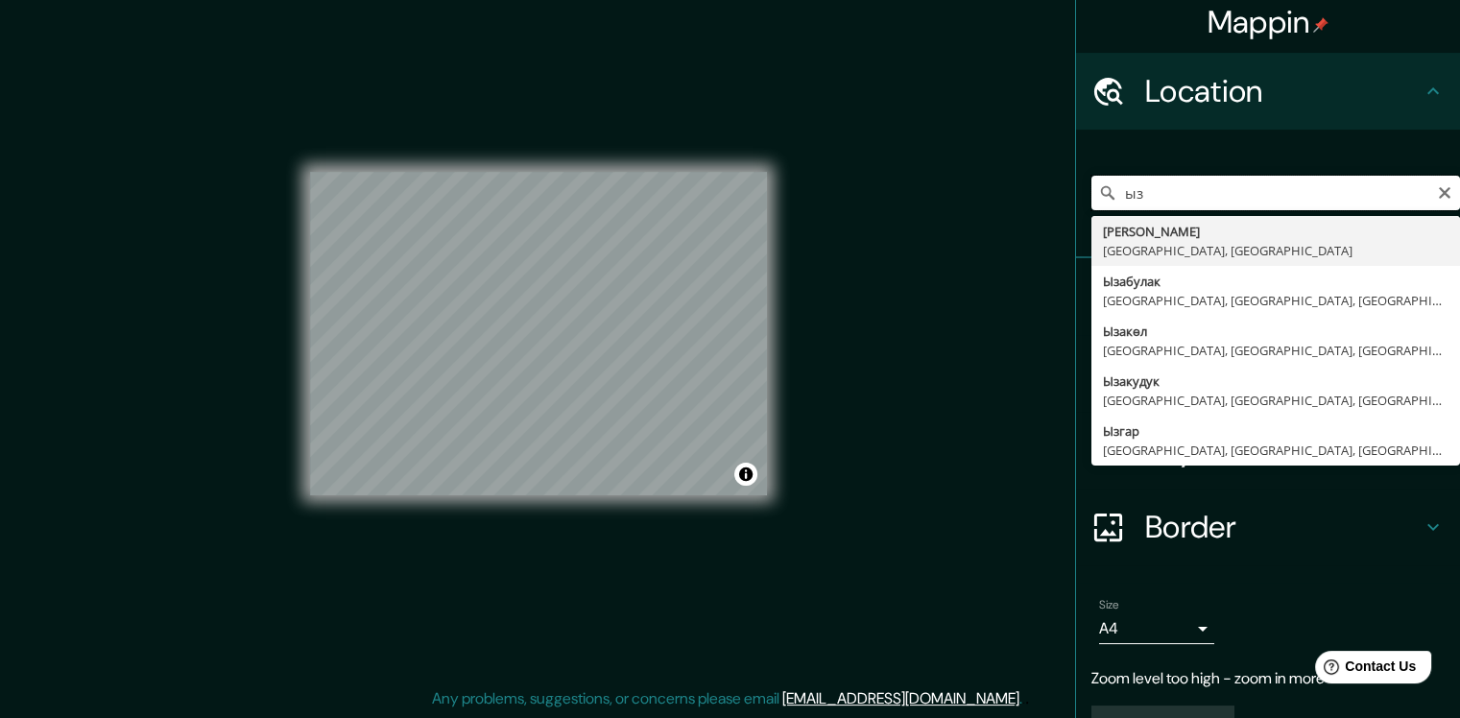
type input "ы"
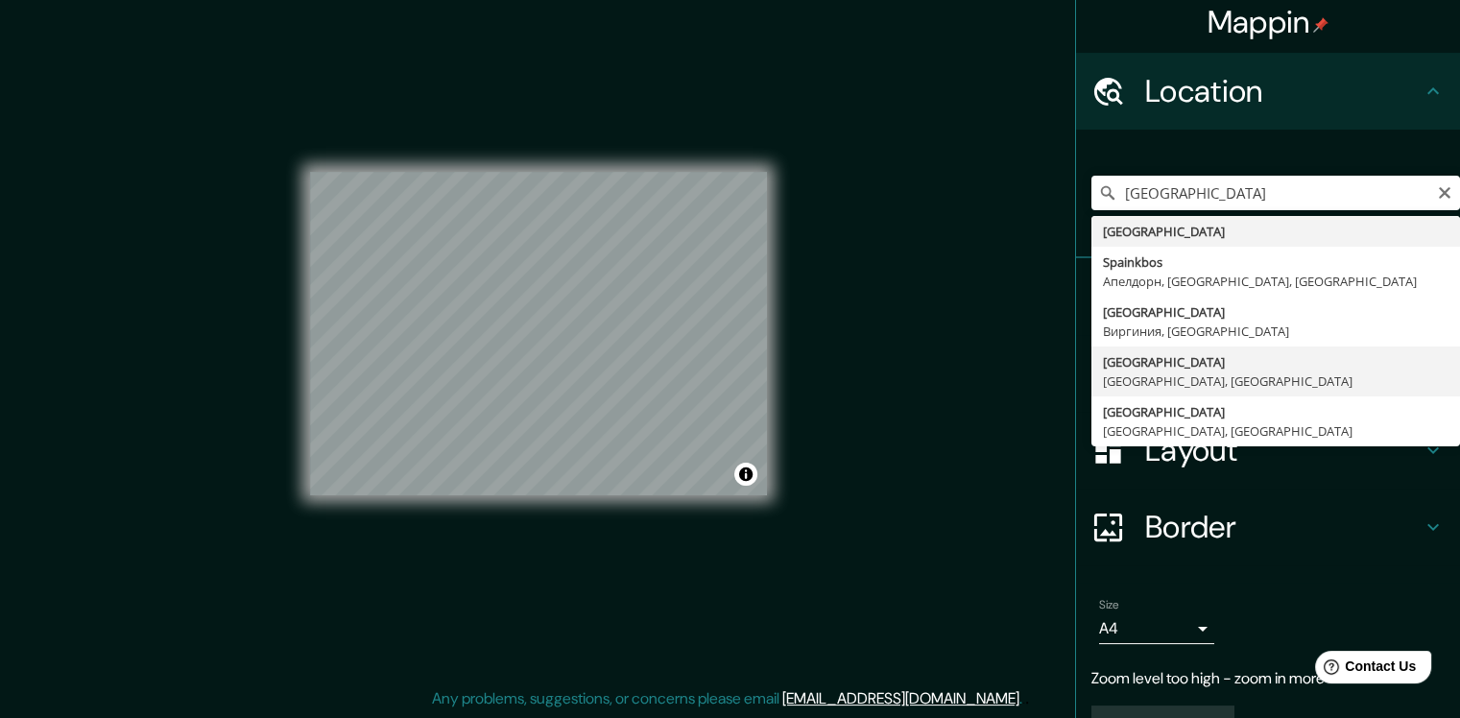
type input "[GEOGRAPHIC_DATA], [GEOGRAPHIC_DATA], [GEOGRAPHIC_DATA]"
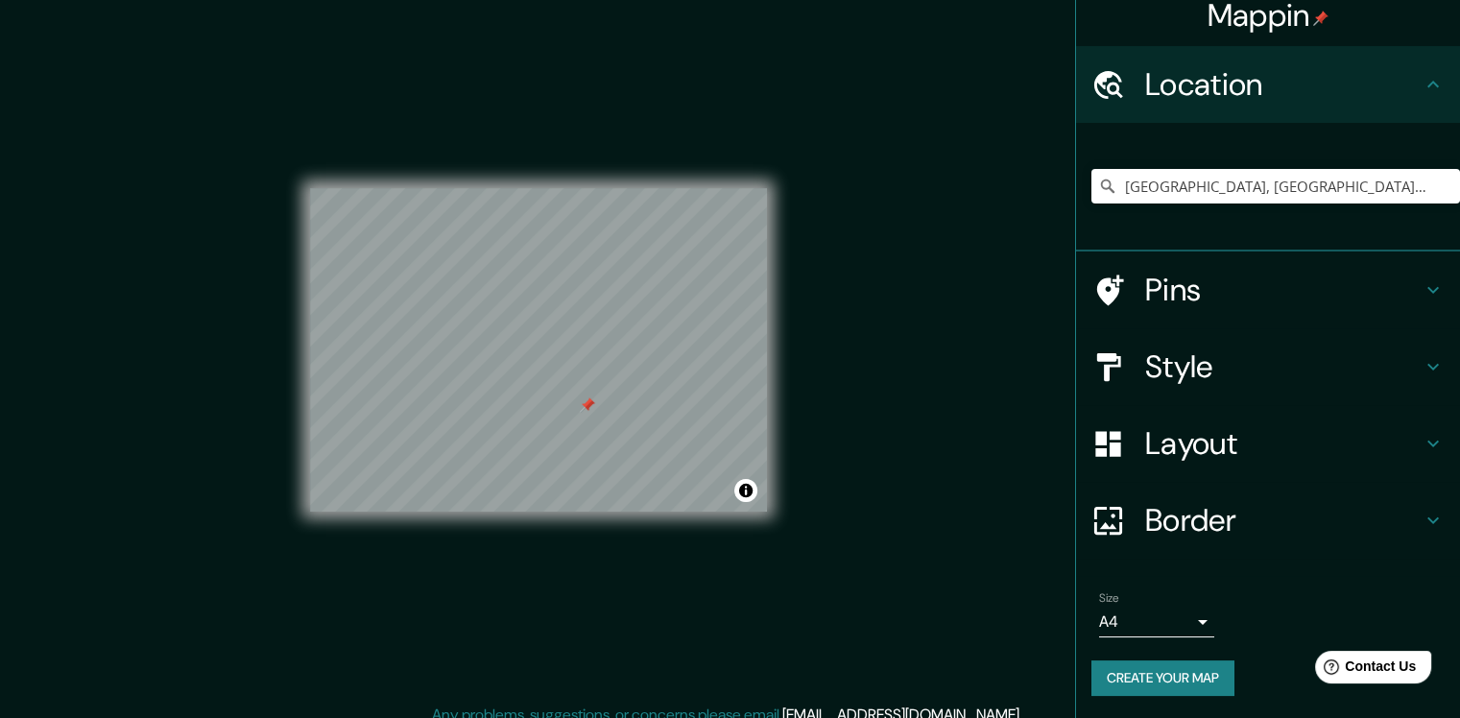
scroll to position [0, 0]
